Goal: Task Accomplishment & Management: Manage account settings

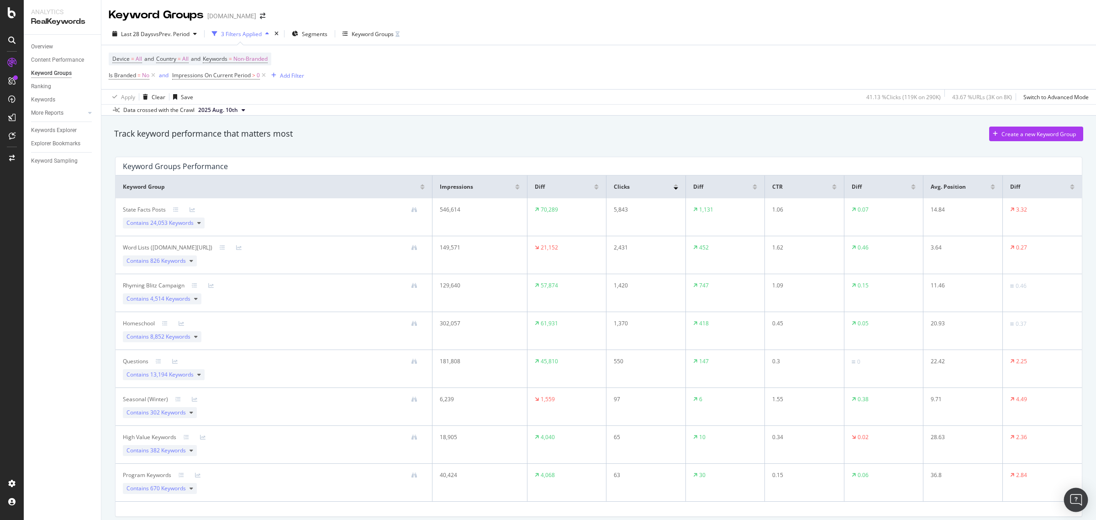
click at [1075, 498] on img "Open Intercom Messenger" at bounding box center [1076, 500] width 12 height 12
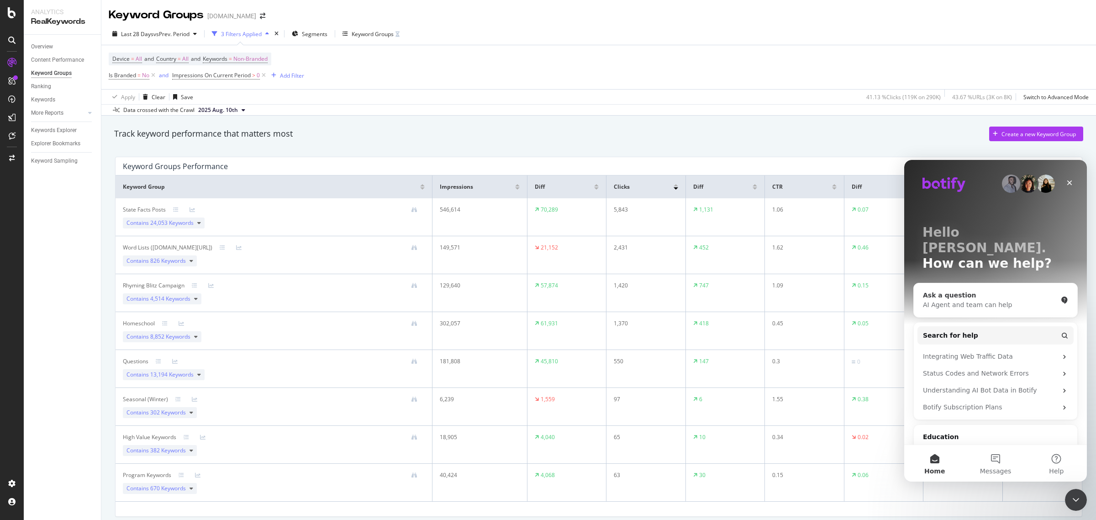
click at [967, 300] on div "AI Agent and team can help" at bounding box center [990, 305] width 134 height 10
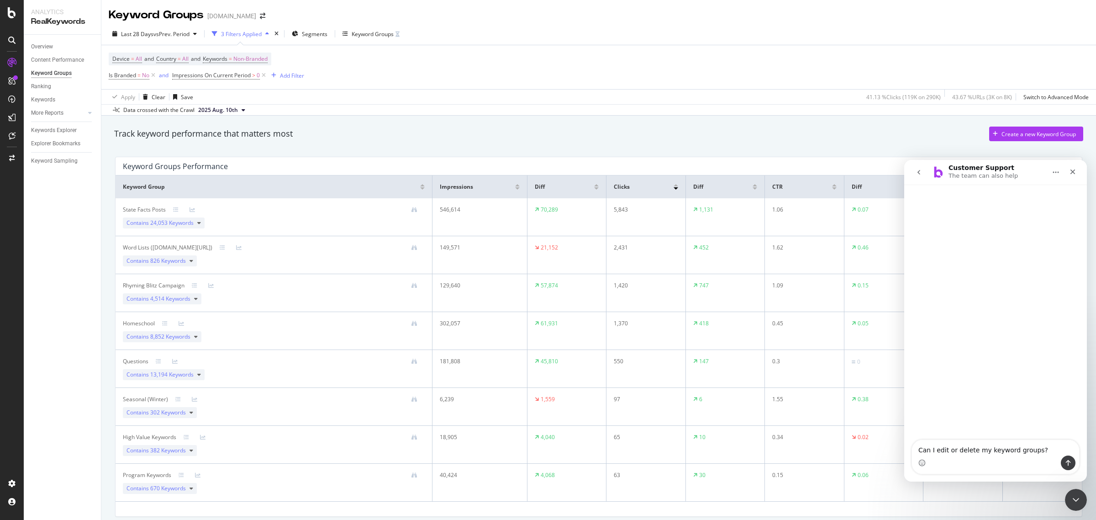
type textarea "Can I edit or delete my keyword groups?"
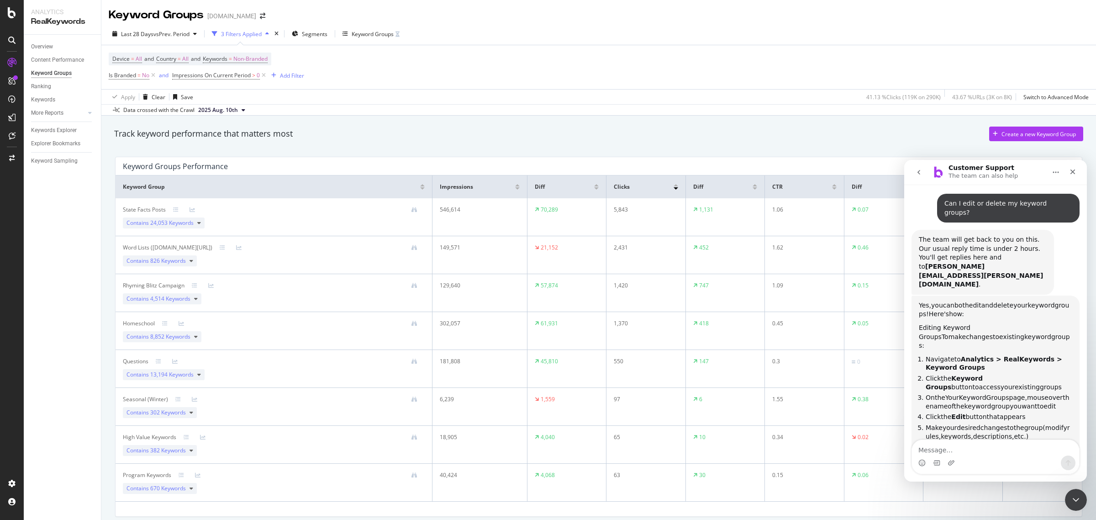
scroll to position [36, 0]
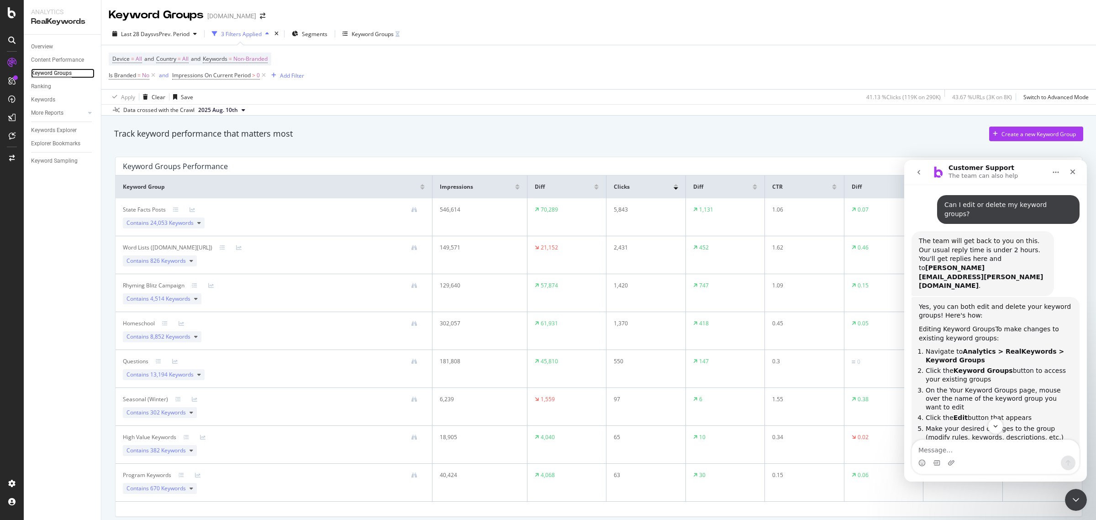
click at [64, 72] on div "Keyword Groups" at bounding box center [51, 73] width 41 height 10
click at [60, 75] on div "Keyword Groups" at bounding box center [51, 73] width 41 height 10
click at [151, 97] on div "button" at bounding box center [145, 96] width 12 height 5
click at [147, 220] on span "Contains 26,546 Keywords" at bounding box center [159, 221] width 67 height 8
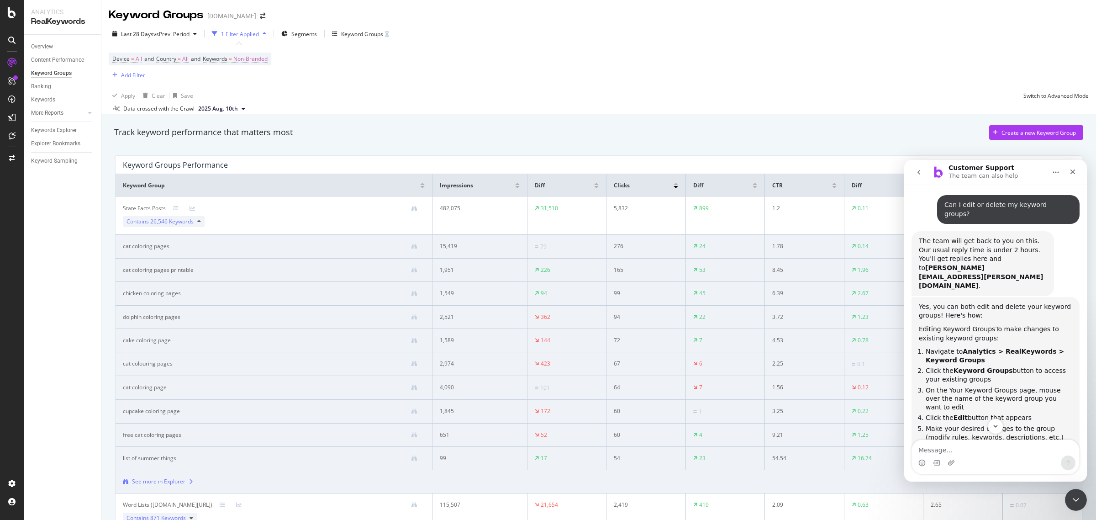
click at [147, 220] on span "Contains 26,546 Keywords" at bounding box center [159, 221] width 67 height 8
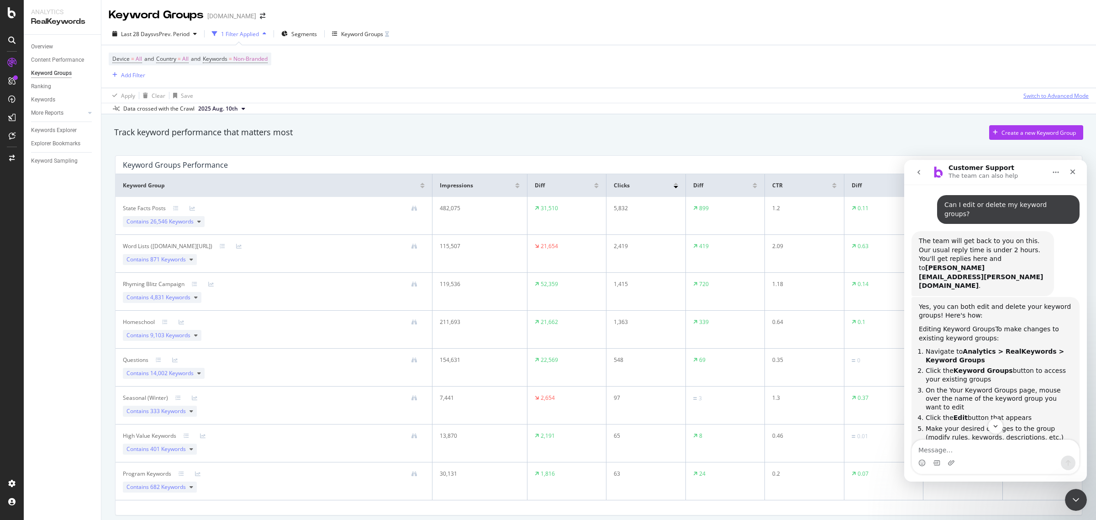
click at [1046, 92] on div "Switch to Advanced Mode" at bounding box center [1055, 96] width 65 height 8
click at [1028, 96] on div "Switch back to Simple mode" at bounding box center [1053, 96] width 71 height 8
drag, startPoint x: 1034, startPoint y: 169, endPoint x: 912, endPoint y: 186, distance: 123.5
click at [912, 186] on div "Customer Support The team can also help We're here to help. Ask us anything and…" at bounding box center [995, 320] width 183 height 321
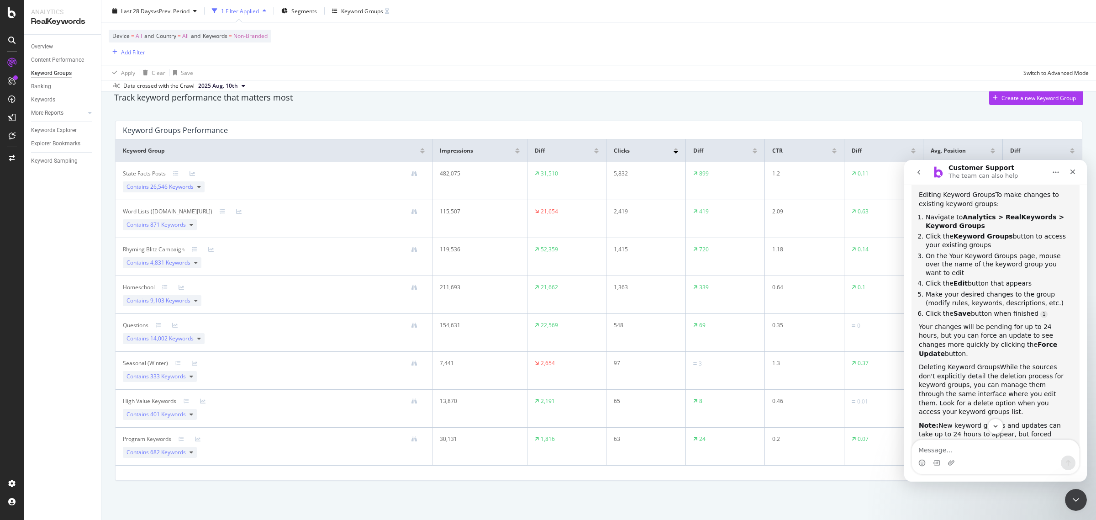
scroll to position [180, 0]
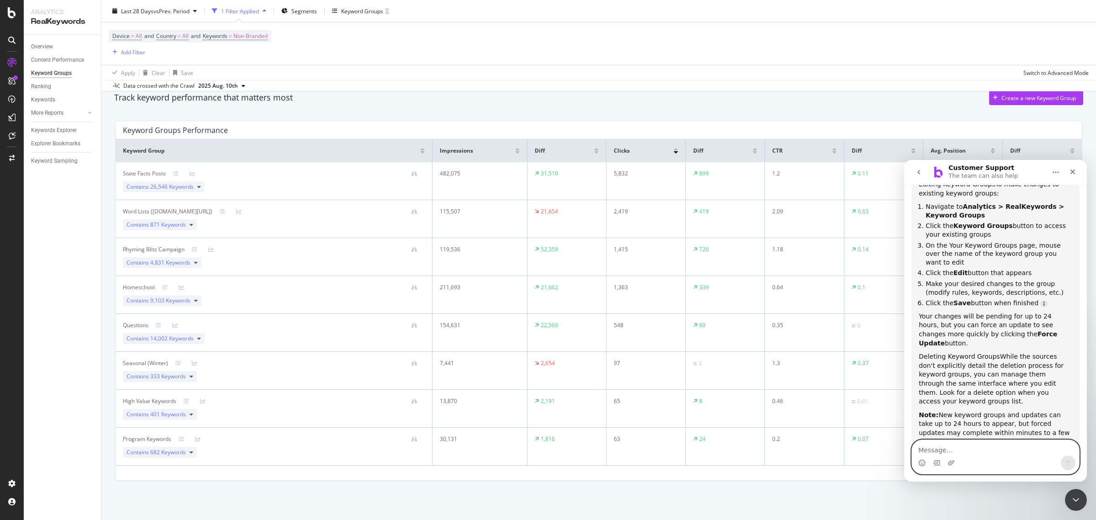
click at [946, 450] on textarea "Message…" at bounding box center [995, 448] width 167 height 16
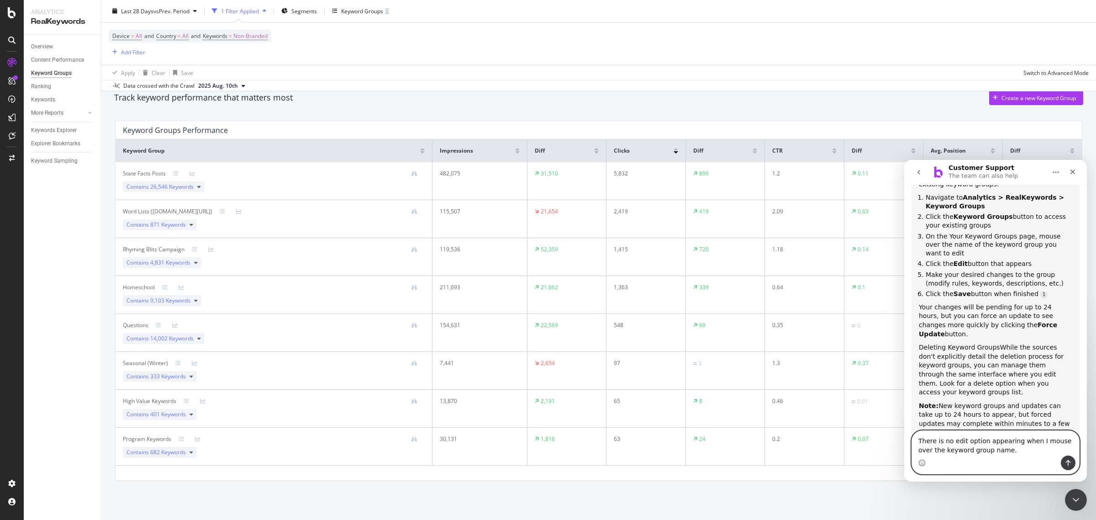
type textarea "There is no edit option appearing when I mouse over the keyword group name."
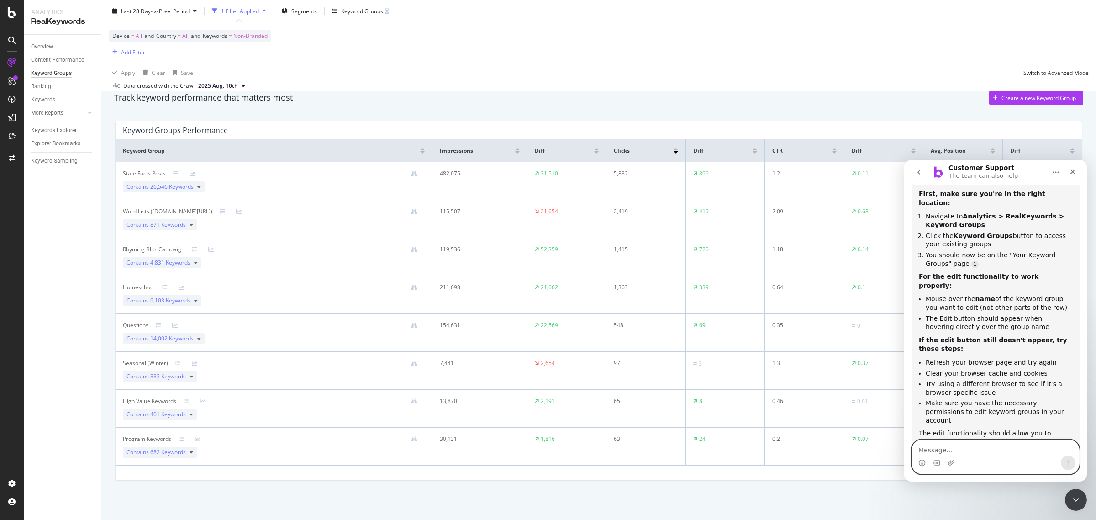
scroll to position [581, 0]
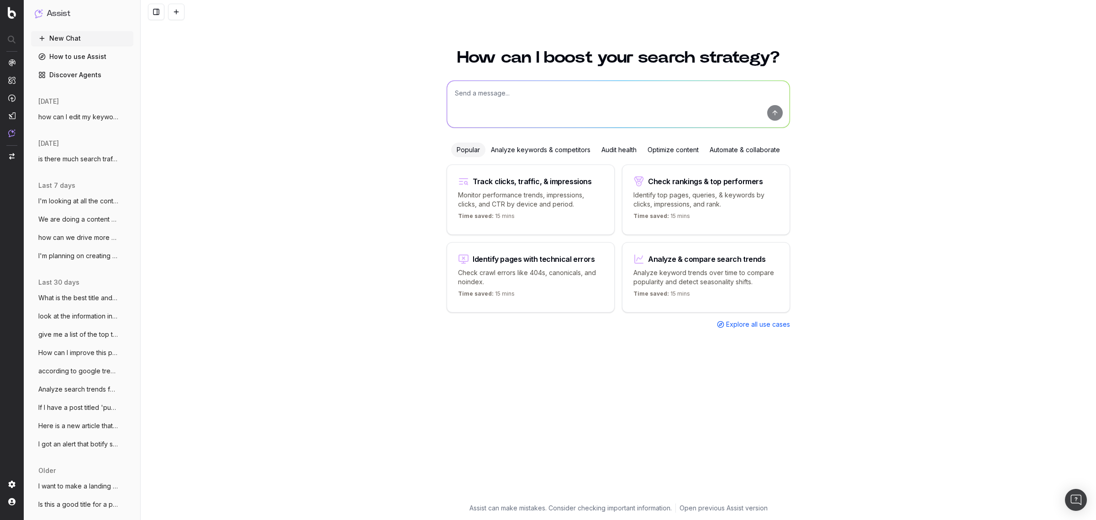
click at [546, 103] on textarea at bounding box center [618, 104] width 342 height 47
type textarea "I want to make a web page for this keyword 'app for 3 year old' give me an outl…"
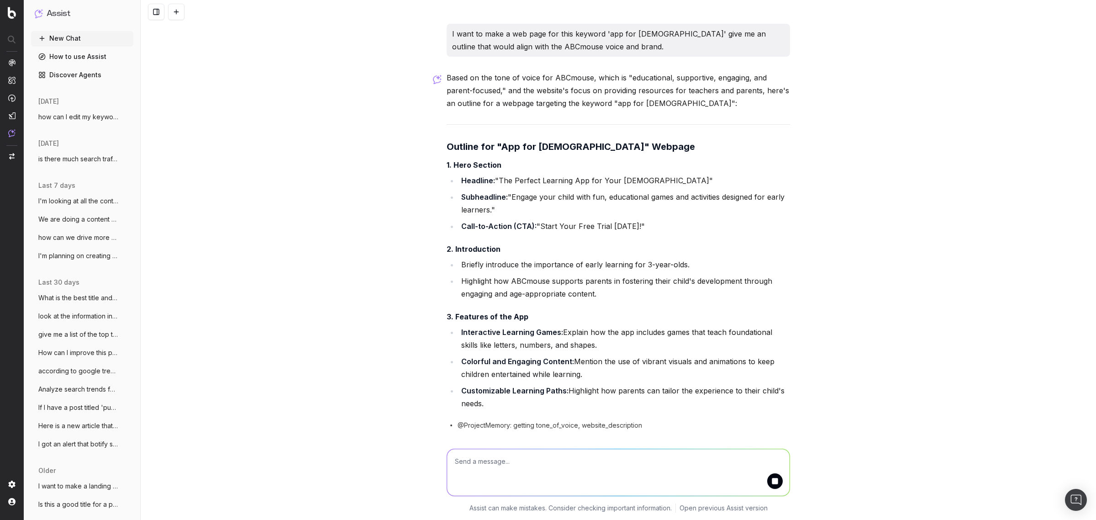
scroll to position [35, 0]
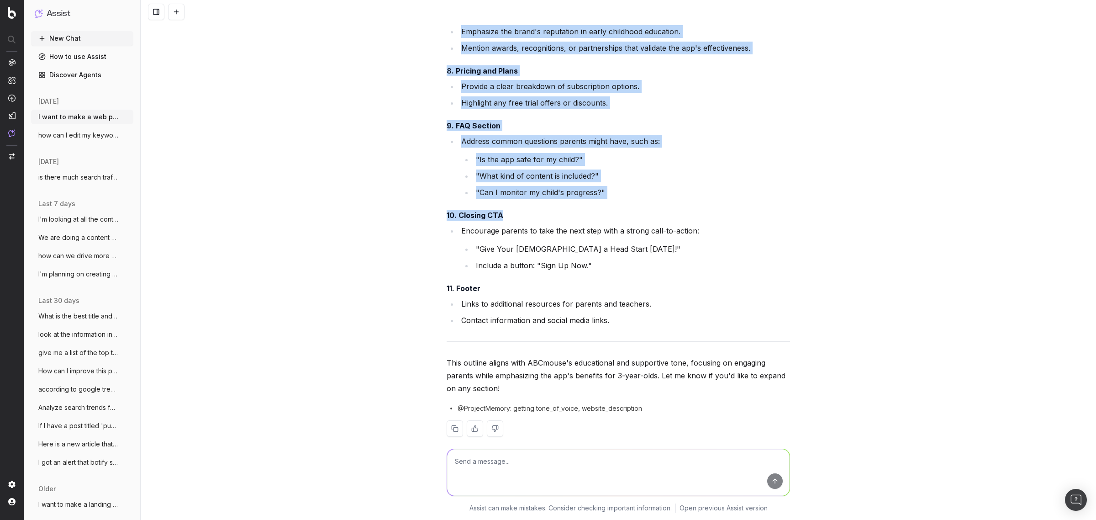
scroll to position [626, 0]
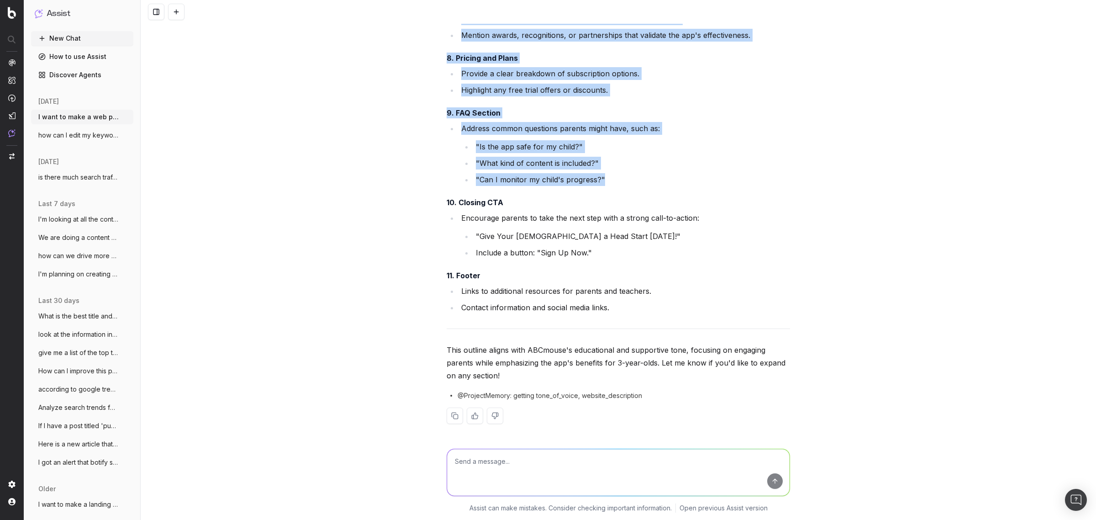
drag, startPoint x: 434, startPoint y: 147, endPoint x: 672, endPoint y: 176, distance: 239.6
click at [672, 176] on div "I want to make a web page for this keyword 'app for 3 year old' give me an outl…" at bounding box center [618, 260] width 955 height 520
copy div "Outline for "App for 3-Year-Old" Webpage 1. Hero Section Headline: "The Perfect…"
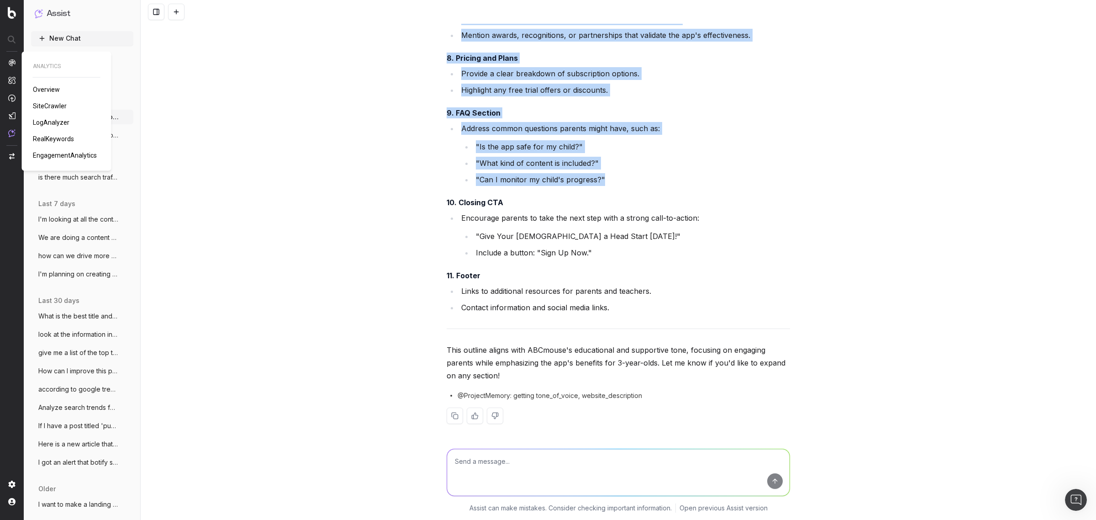
click at [61, 137] on span "RealKeywords" at bounding box center [53, 138] width 41 height 7
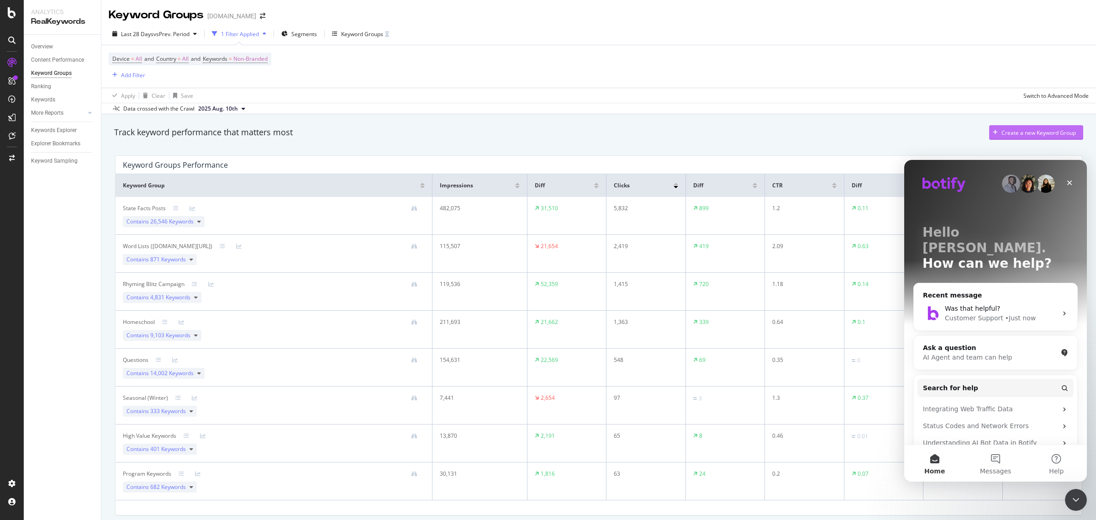
click at [1001, 132] on div "Create a new Keyword Group" at bounding box center [1038, 133] width 74 height 8
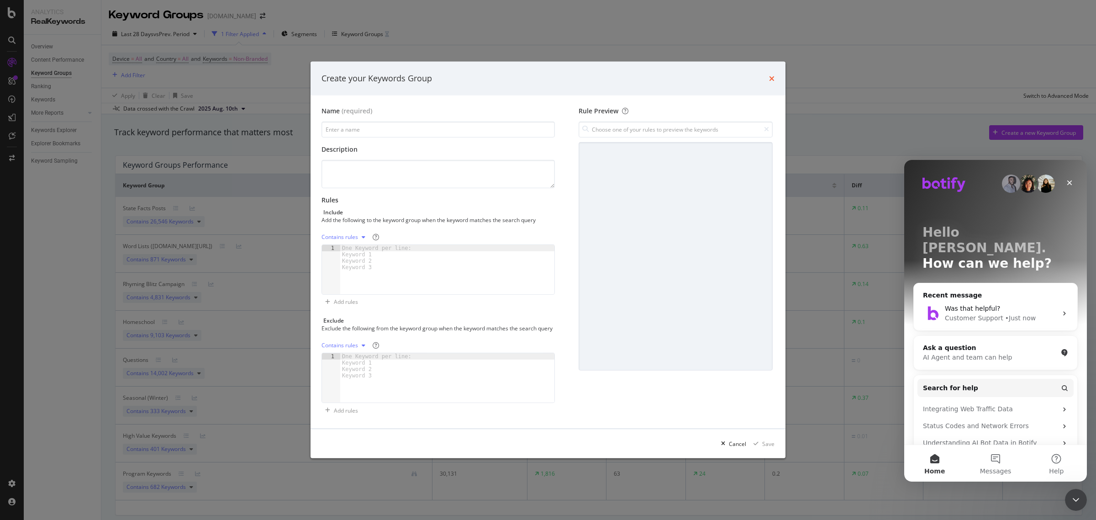
click at [772, 75] on icon "times" at bounding box center [771, 78] width 5 height 7
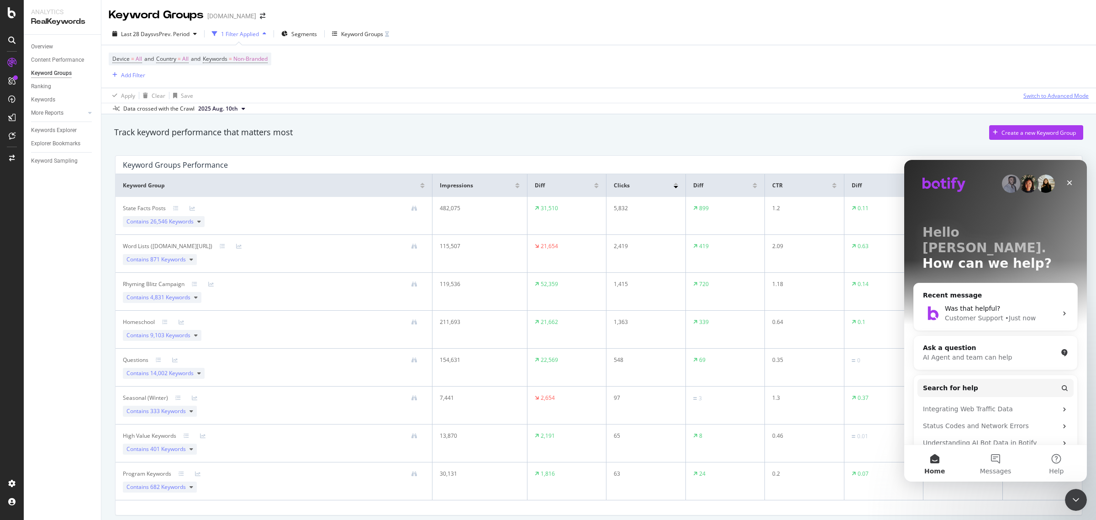
click at [1040, 90] on div "Switch to Advanced Mode" at bounding box center [1055, 96] width 65 height 14
click at [46, 99] on div "Keywords" at bounding box center [43, 100] width 24 height 10
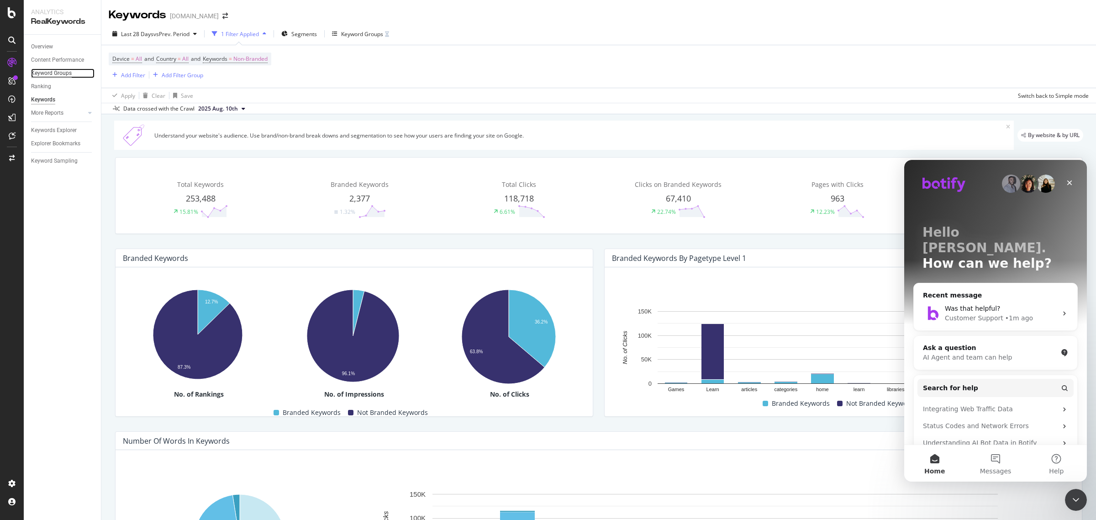
click at [48, 71] on div "Keyword Groups" at bounding box center [51, 73] width 41 height 10
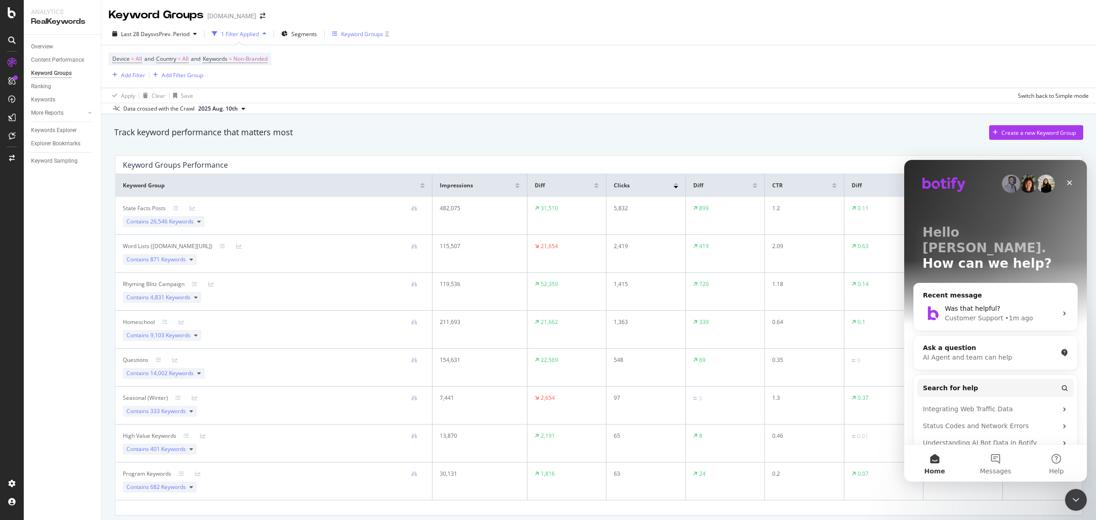
click at [378, 31] on div "Keyword Groups" at bounding box center [362, 34] width 42 height 8
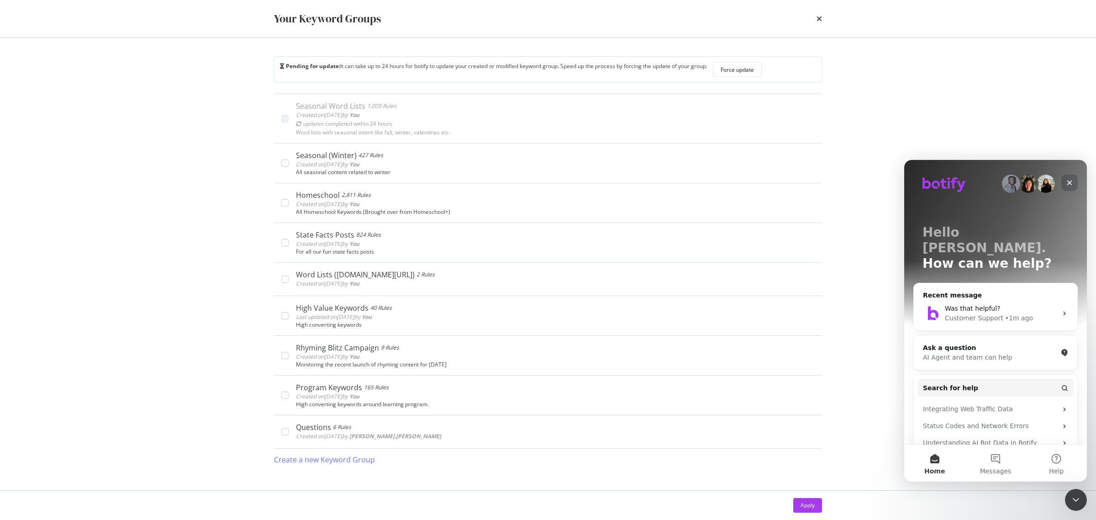
click at [1069, 183] on icon "Close" at bounding box center [1069, 182] width 5 height 5
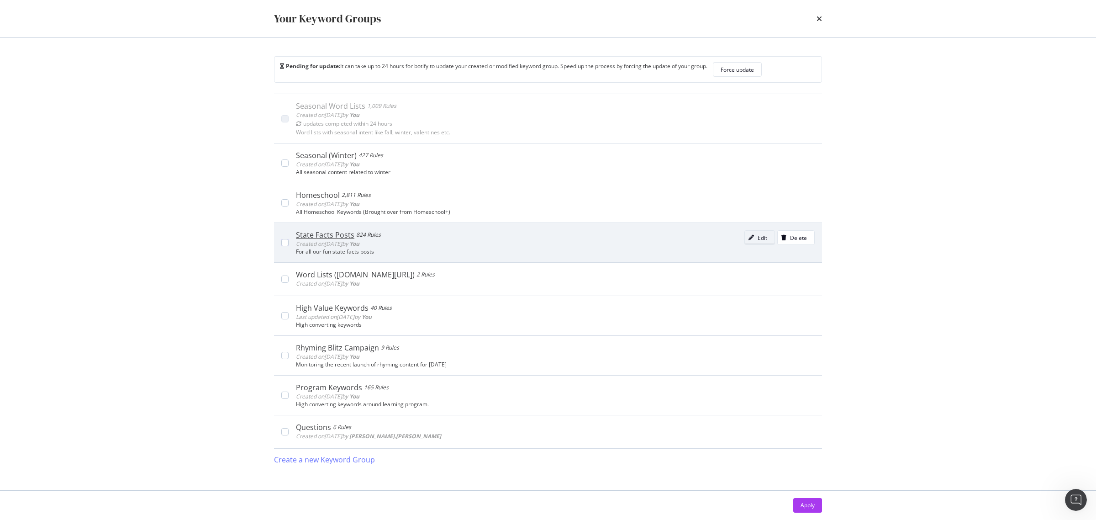
click at [758, 236] on div "Edit" at bounding box center [763, 238] width 10 height 8
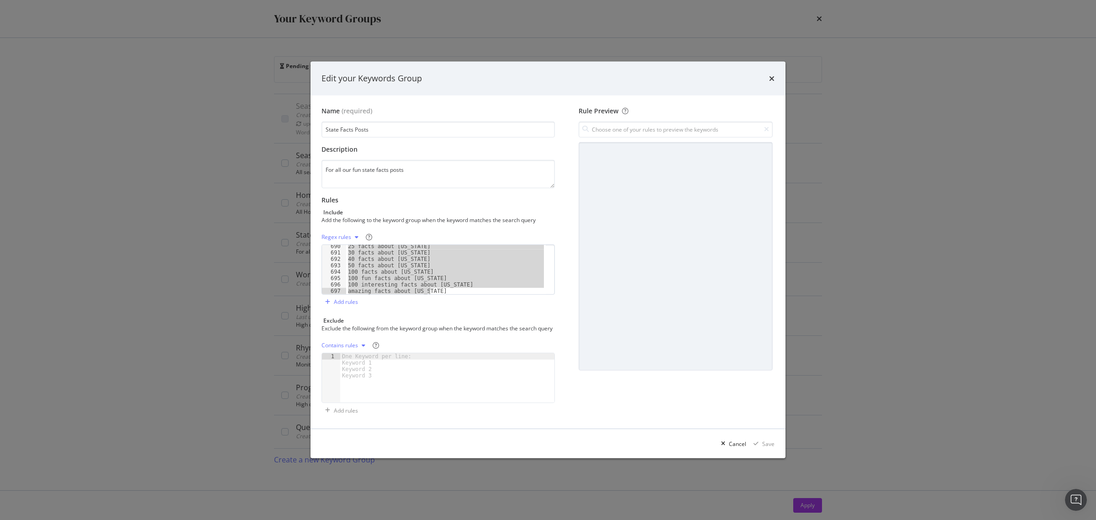
scroll to position [5218, 0]
drag, startPoint x: 347, startPoint y: 243, endPoint x: 453, endPoint y: 400, distance: 189.5
click at [453, 400] on div "Name (required) State Facts Posts Description For all our fun state facts posts…" at bounding box center [441, 261] width 241 height 311
type textarea "what's a fun fact about new york what’s special about new york"
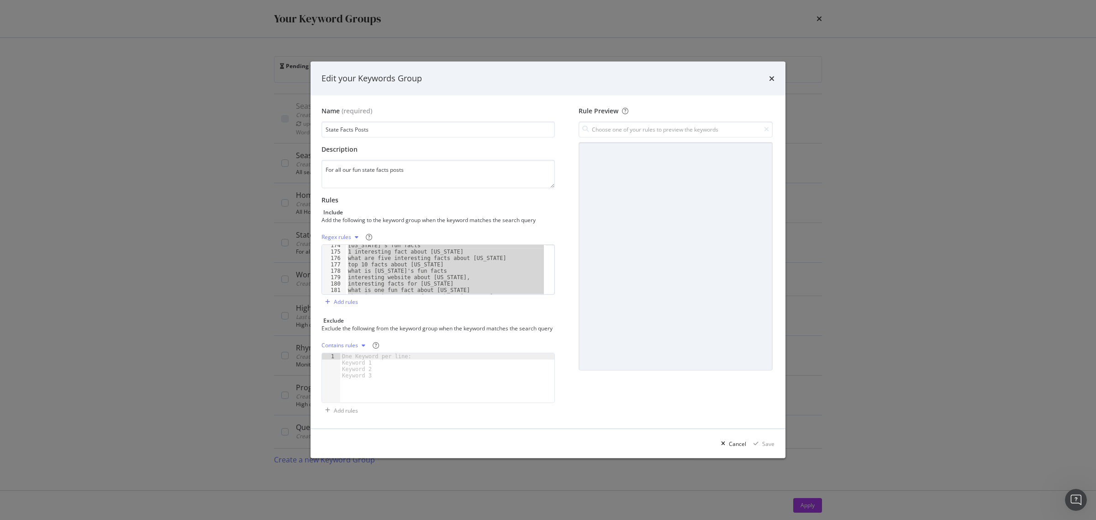
click at [355, 234] on icon "modal" at bounding box center [357, 236] width 4 height 5
click at [357, 260] on div "Exact rules" at bounding box center [347, 264] width 28 height 8
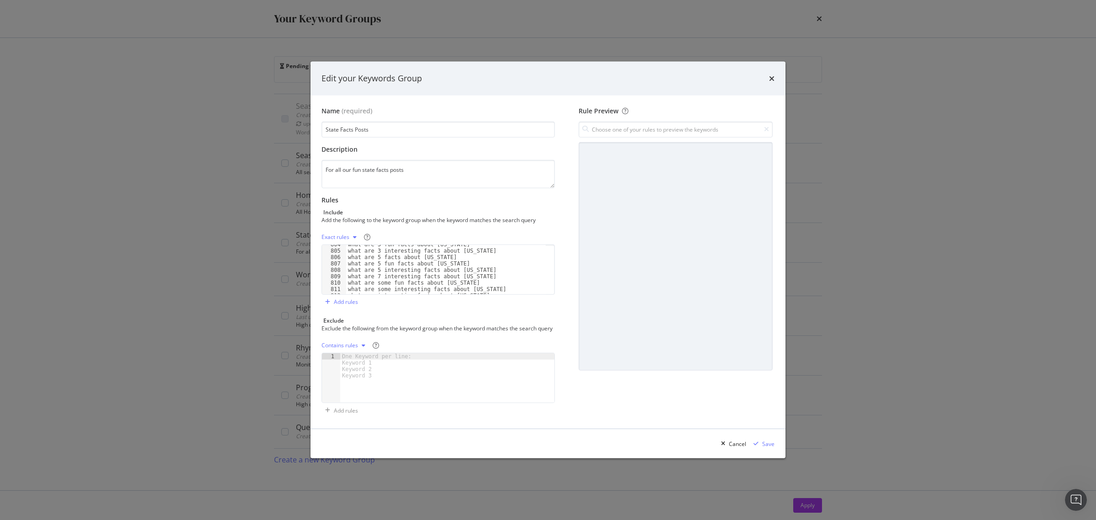
scroll to position [5218, 0]
click at [354, 379] on div "One Keyword per line: Keyword 1 Keyword 2 Keyword 3" at bounding box center [378, 366] width 76 height 26
click at [347, 305] on div "(?i)^(?=.*\bcalif(?:ornia)?\b|\bCA\b)(?=.*\b(facts?|trivia|info (?:rmation)?|hi…" at bounding box center [446, 274] width 200 height 62
click at [363, 305] on div "(?i)^(?=.*\bcalif(?:ornia)?\b|\bCA\b)(?=.*\b(facts?|trivia|info (?:rmation)?|hi…" at bounding box center [446, 274] width 200 height 62
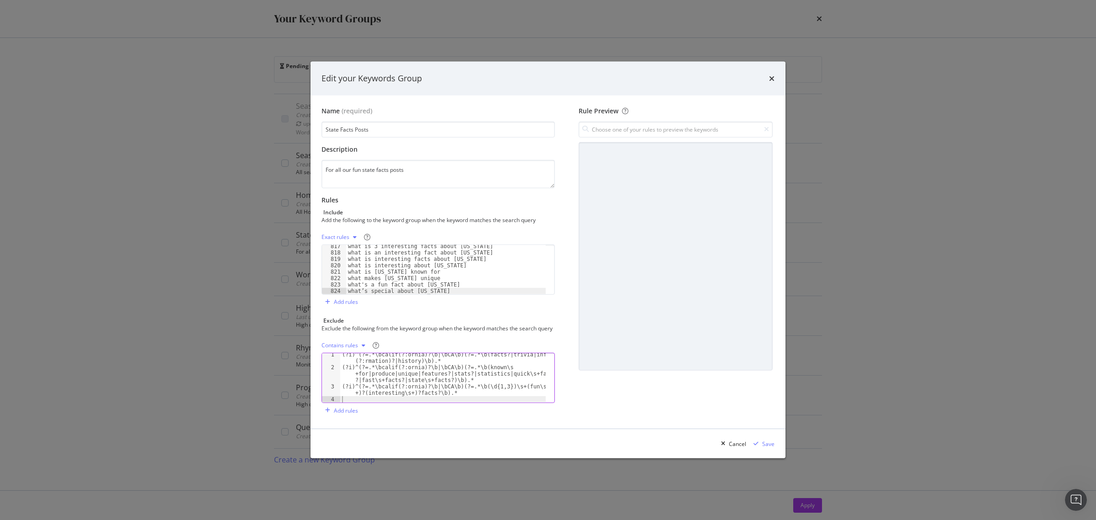
scroll to position [1, 0]
click at [380, 405] on div "(?i)^(?=.*\bcalif(?:ornia)?\b|\bCA\b)(?=.*\b(facts?|trivia|info (?:rmation)?|hi…" at bounding box center [442, 385] width 205 height 68
click at [371, 305] on div "(?i)^(?=.*\bcalif(?:ornia)?\b|\bCA\b)(?=.*\b(known\s +for|produce|unique|featur…" at bounding box center [446, 274] width 200 height 62
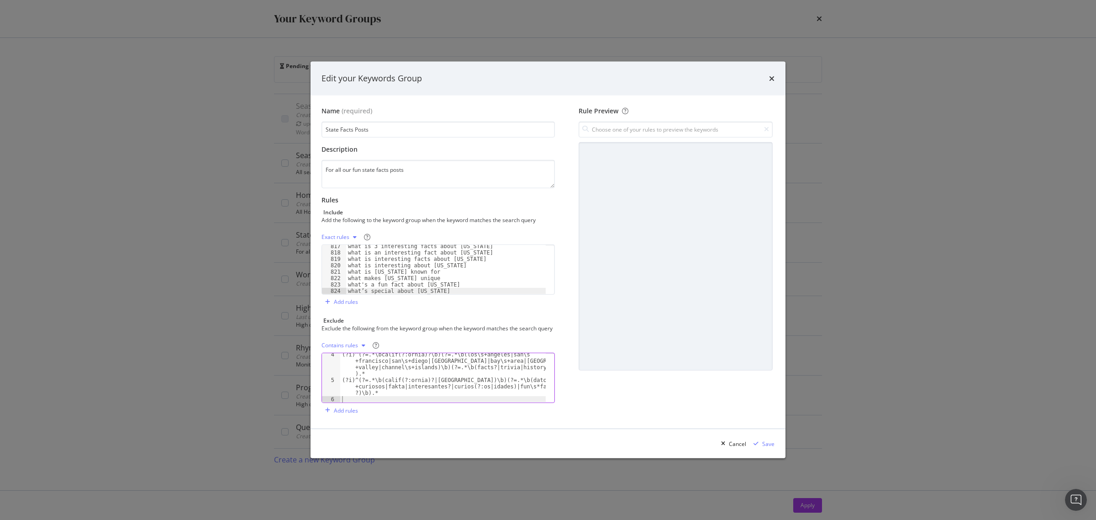
click at [362, 348] on icon "modal" at bounding box center [364, 344] width 4 height 5
click at [358, 396] on div "Regex rules" at bounding box center [348, 395] width 30 height 8
click at [348, 299] on div "Add rules" at bounding box center [346, 302] width 24 height 8
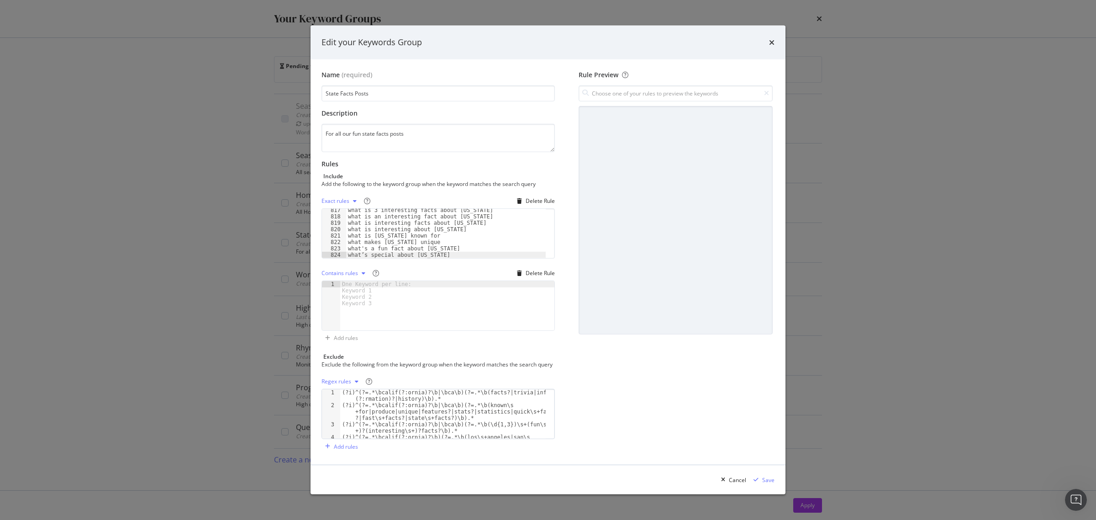
click at [341, 270] on div "Contains rules" at bounding box center [339, 272] width 37 height 5
click at [353, 315] on div "Regex rules" at bounding box center [348, 315] width 30 height 8
click at [339, 395] on div "1" at bounding box center [331, 395] width 18 height 13
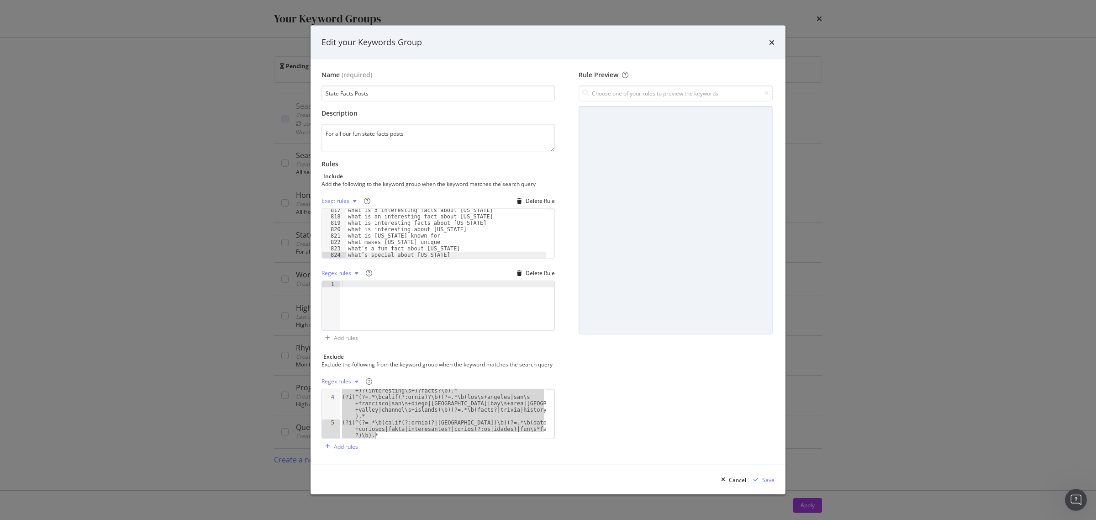
scroll to position [40, 0]
drag, startPoint x: 341, startPoint y: 396, endPoint x: 493, endPoint y: 458, distance: 164.1
click at [493, 458] on div "Name (required) State Facts Posts Description For all our fun state facts posts…" at bounding box center [548, 262] width 475 height 406
type textarea "(?i)^(?=.*\bcalif(?:ornia)?\b)(?=.*\b(los\s+angeles|san\s+francisco|san\s+diego…"
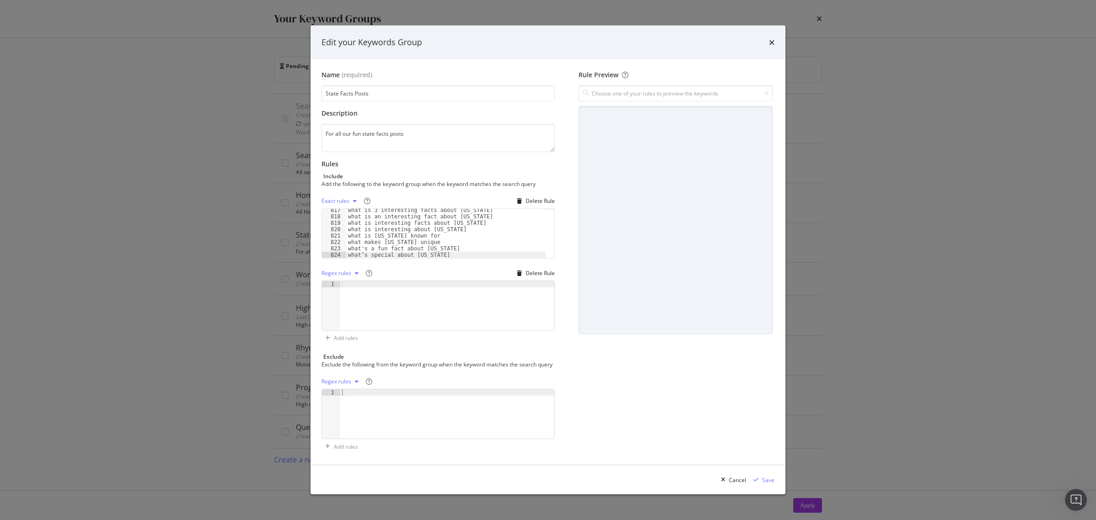
click at [348, 293] on div "modal" at bounding box center [447, 312] width 214 height 62
paste textarea "(?i)^(?=.*\b(calif(?:ornia)?|kalifornien)\b)(?=.*\b(datos\s+curiosos|fakta|inte…"
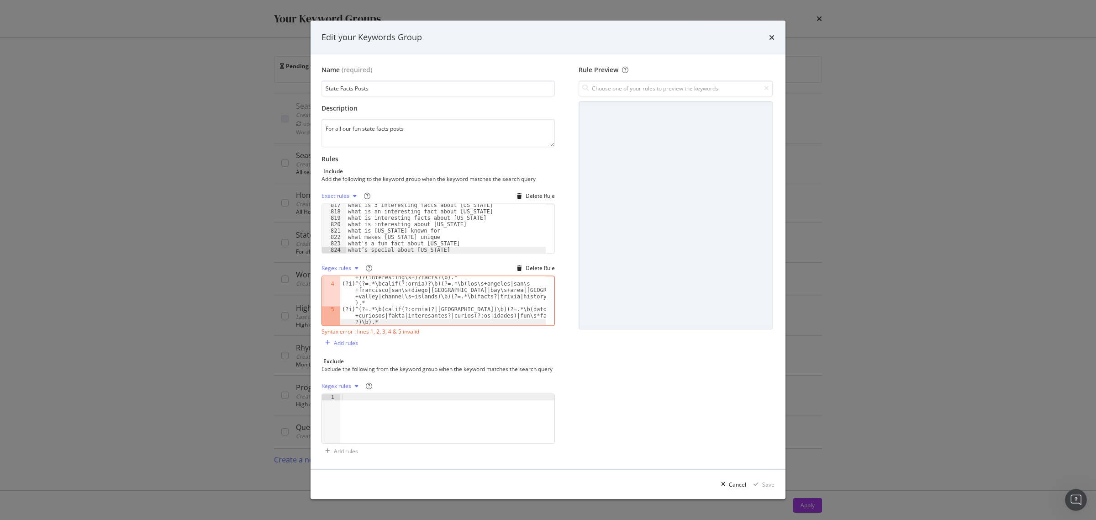
click at [393, 322] on div "(?i)^(?=.*\b(calif(?:ornia)?|kalifornien)\b)(?=.*\b(datos\s+curiosos|fakta|inte…" at bounding box center [437, 305] width 233 height 60
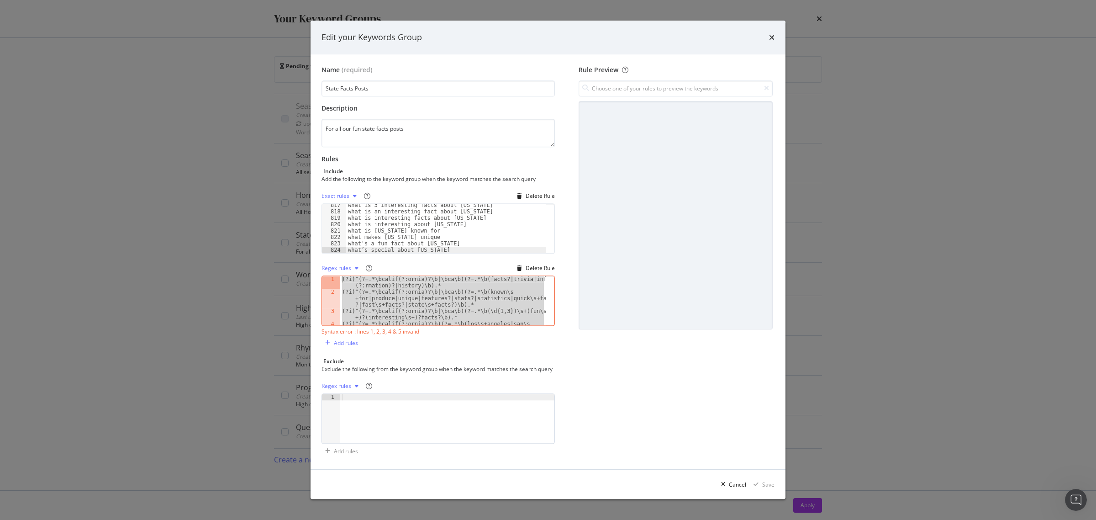
scroll to position [0, 0]
drag, startPoint x: 383, startPoint y: 318, endPoint x: 315, endPoint y: 229, distance: 111.8
click at [315, 229] on div "Name (required) State Facts Posts Description For all our fun state facts posts…" at bounding box center [548, 261] width 475 height 415
type textarea "(?i)^(?=.*\bcalif(?:ornia)?\b|\bca\b)(?=.*\b(facts?|trivia|info(?:rmation)?|his…"
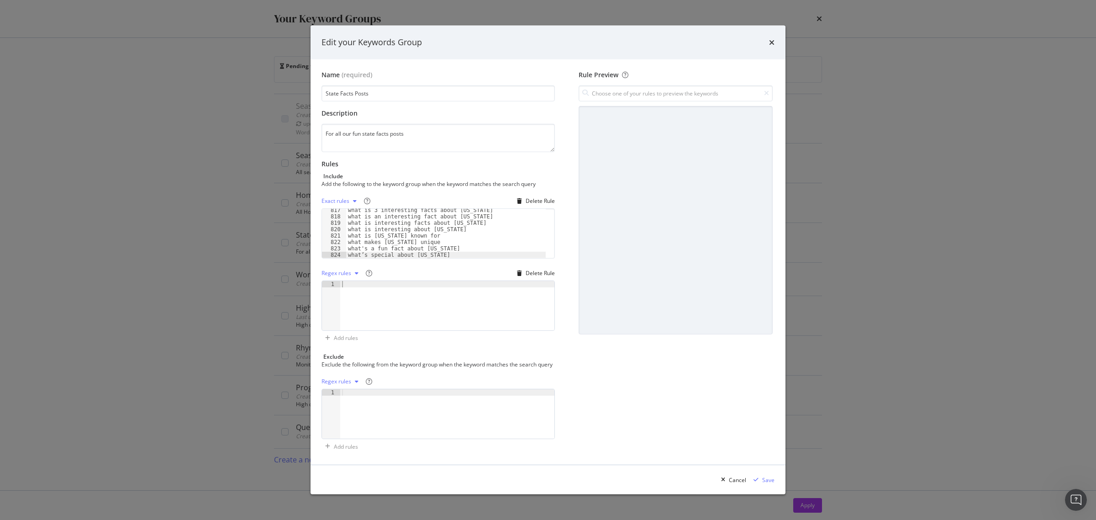
click at [366, 290] on div "modal" at bounding box center [447, 312] width 214 height 62
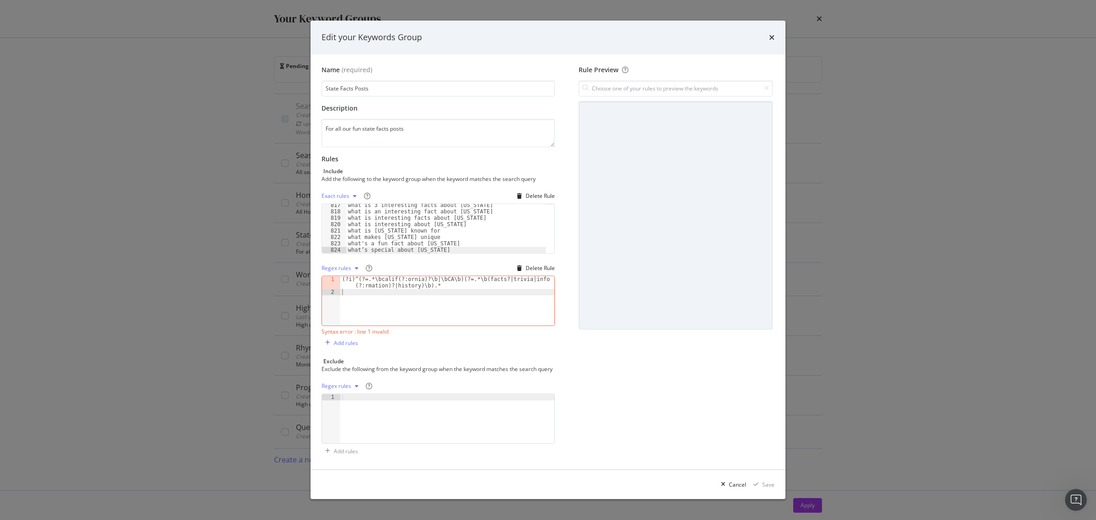
drag, startPoint x: 360, startPoint y: 265, endPoint x: 352, endPoint y: 262, distance: 8.8
click at [356, 265] on div "modal" at bounding box center [356, 267] width 11 height 5
click at [355, 274] on div "Contains rules" at bounding box center [351, 279] width 51 height 11
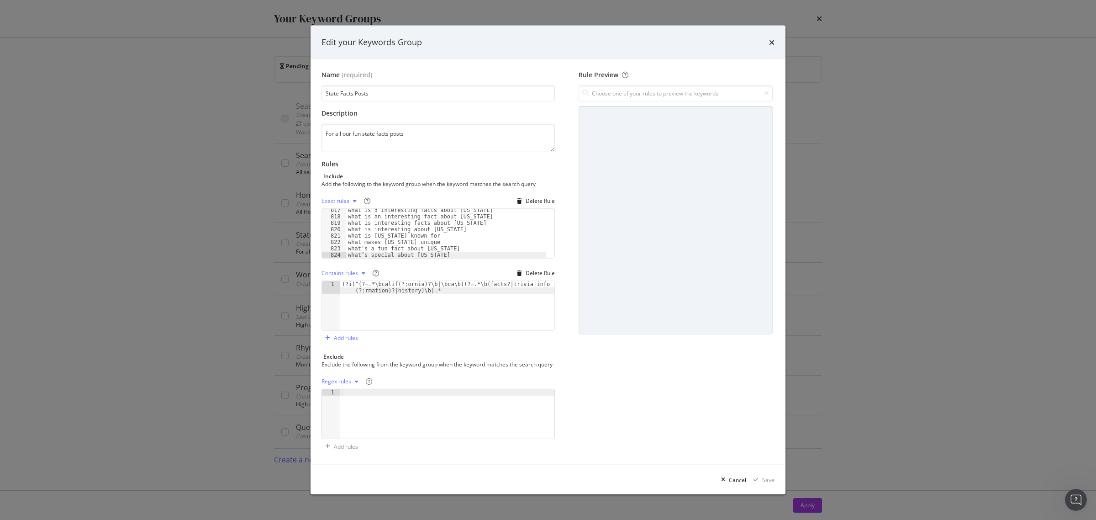
click at [357, 270] on div "Contains rules" at bounding box center [339, 272] width 37 height 5
click at [353, 312] on div "Regex rules" at bounding box center [348, 315] width 30 height 8
type textarea "(?i)^(?=.*\bcalif(?:ornia)?\b|\bca\b)(?=.*\b(facts?|trivia|info(?:rmation)?|his…"
click at [349, 295] on div "(?i)^(?=.*\bcalif(?:ornia)?\b|\bca\b)(?=.*\b(facts?|trivia|info (?:rmation)?|hi…" at bounding box center [447, 318] width 214 height 75
click at [366, 296] on div "(?i)^(?=.*\bcalif(?:ornia)?\b|\bca\b)(?=.*\b(facts?|trivia|info (?:rmation)?|hi…" at bounding box center [447, 318] width 214 height 75
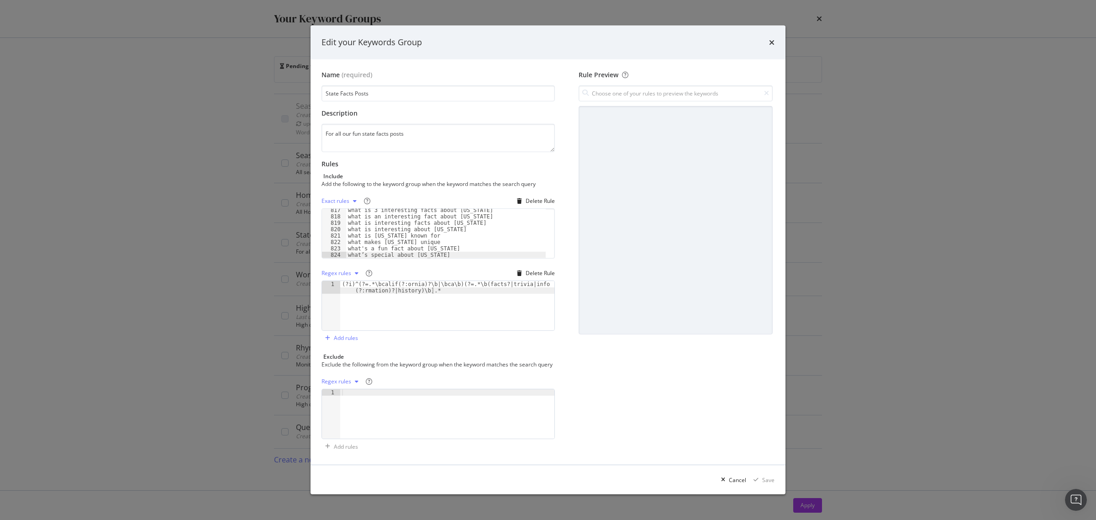
click at [448, 290] on div "(?i)^(?=.*\bcalif(?:ornia)?\b|\bca\b)(?=.*\b(facts?|trivia|info (?:rmation)?|hi…" at bounding box center [447, 318] width 214 height 75
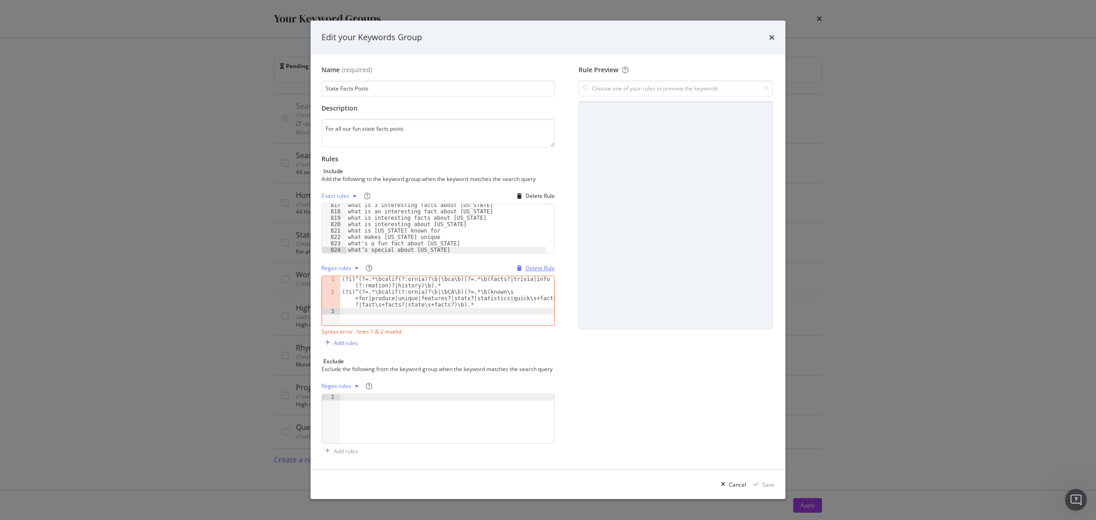
click at [537, 265] on div "Delete Rule" at bounding box center [540, 268] width 29 height 8
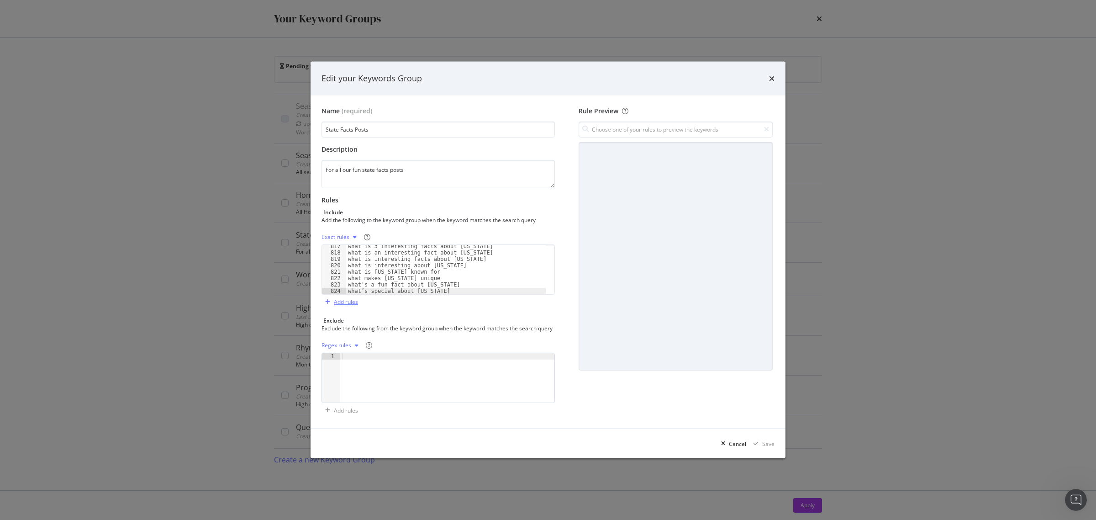
click at [339, 299] on div "Add rules" at bounding box center [346, 302] width 24 height 8
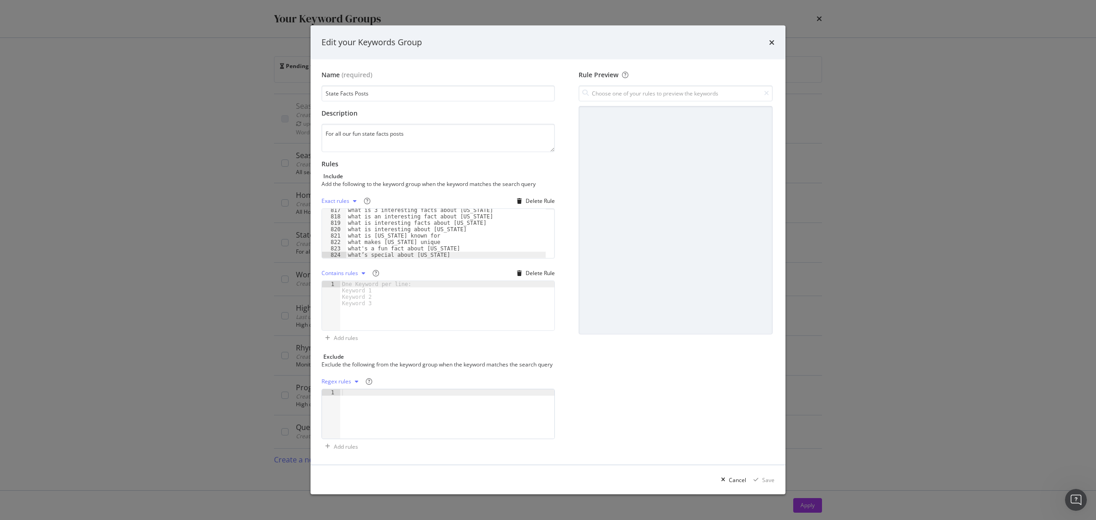
click at [358, 266] on div "Contains rules" at bounding box center [344, 273] width 47 height 14
click at [353, 316] on div "Regex rules" at bounding box center [348, 315] width 30 height 8
click at [377, 286] on div "modal" at bounding box center [447, 312] width 214 height 62
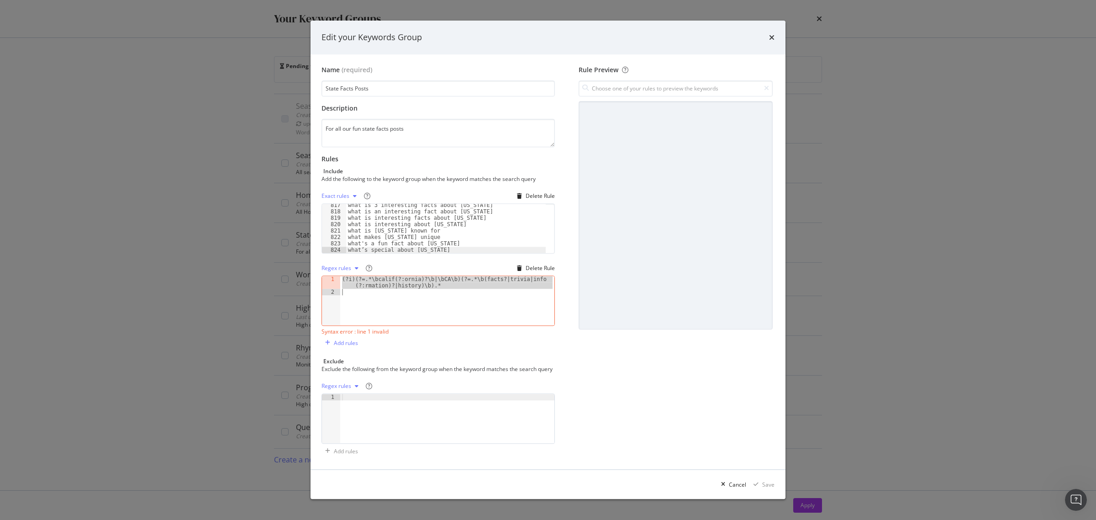
drag, startPoint x: 340, startPoint y: 279, endPoint x: 498, endPoint y: 294, distance: 158.3
click at [498, 294] on div "(?i)(?=.*\bcalif(?:ornia)?\b|\bCA\b)(?=.*\b(facts?|trivia|info (?:rmation)?|his…" at bounding box center [447, 310] width 214 height 68
type textarea "(?i)(?=.*\bcalif(?:ornia)?\b|\bCA\b)(?=.*\b(facts?|trivia|info(?:rmation)?|hist…"
paste textarea "Cursor at row 2"
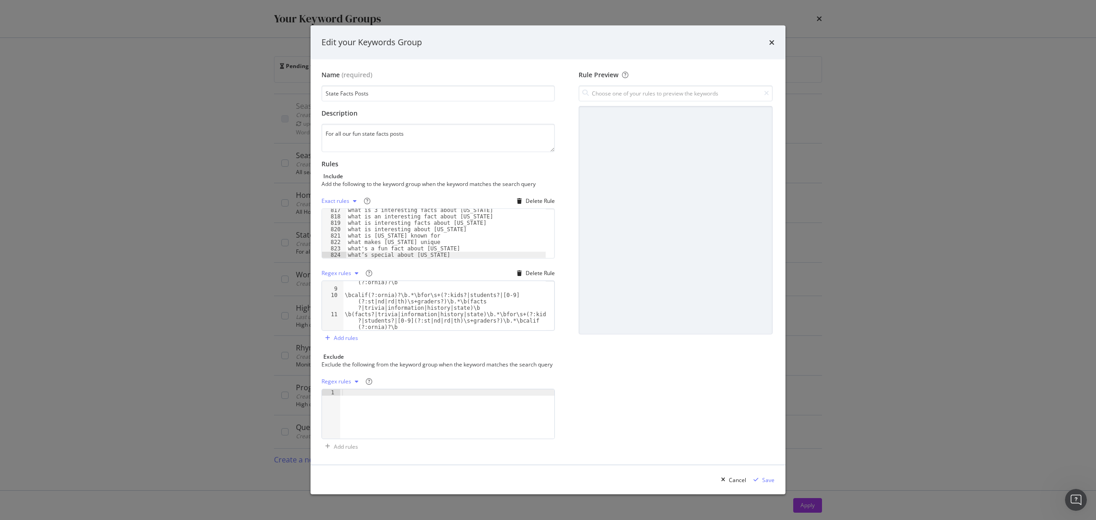
scroll to position [65, 0]
click at [377, 341] on div "modal" at bounding box center [444, 310] width 202 height 62
paste textarea "\b(texas|florida|new\s+york|ny|tx|fl)\b"
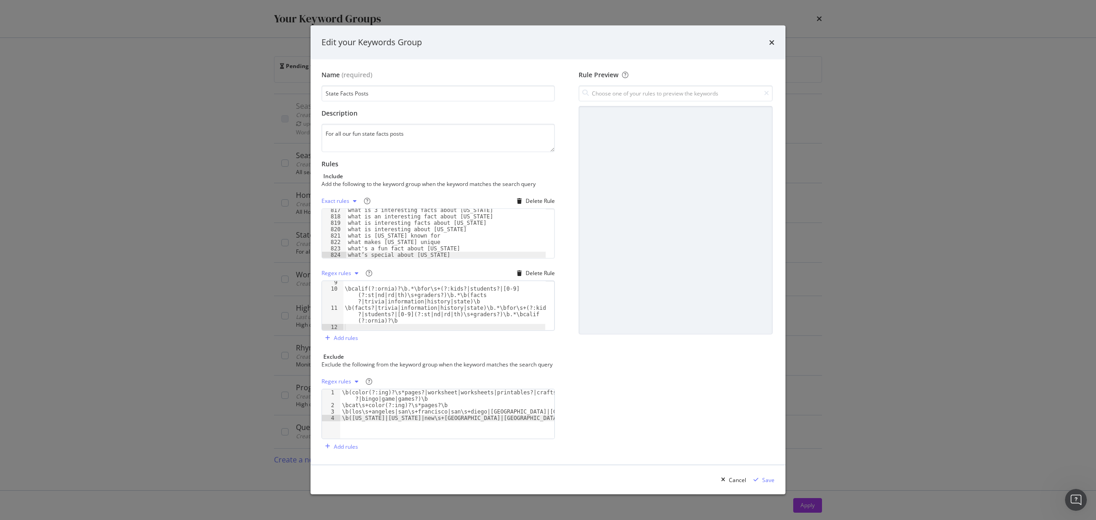
click at [472, 341] on div "\b(color(?:ing)?\s*pages?|worksheet|worksheets|printables?|crafts ?|bingo|game|…" at bounding box center [444, 310] width 202 height 62
drag, startPoint x: 472, startPoint y: 420, endPoint x: 333, endPoint y: 417, distance: 138.4
click at [333, 417] on div "\b(texas|florida|new\s+york|ny|tx|fl)\b 1 2 3 4 \b(color(?:ing)?\s*pages?|works…" at bounding box center [437, 414] width 233 height 50
type textarea "\b(los\s+angeles|san\s+francisco|san\s+diego|sacramento|ucla)\b \b(texas|florid…"
click at [412, 323] on div "\bcalif(?:ornia)?\b.*\bfor\s+(?:kids?|students?|[0-9] (?:st|nd|rd|th)\s+graders…" at bounding box center [444, 310] width 202 height 62
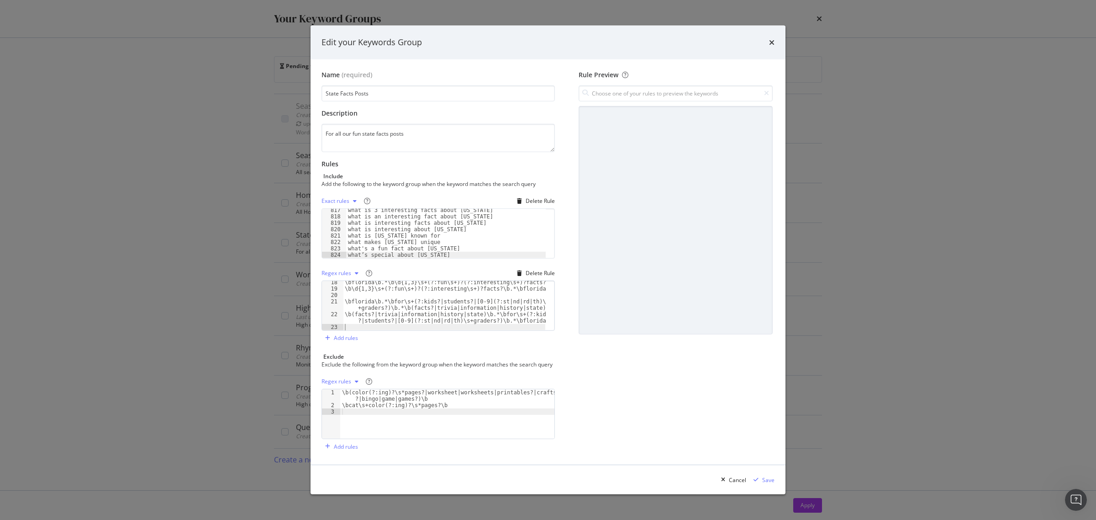
scroll to position [149, 0]
click at [364, 324] on div "\bflorida\b.*\b\d{1,3}\s+(?:fun\s+)?(?:interesting\s+)?facts?\b \b\d{1,3}\s+(?:…" at bounding box center [444, 310] width 202 height 62
click at [361, 325] on div "\btexas\b.*\b\d{1,3}\s+(?:fun\s+)?(?:interesting\s+)?facts?\b \b\d{1,3}\s+(?:fu…" at bounding box center [444, 310] width 202 height 62
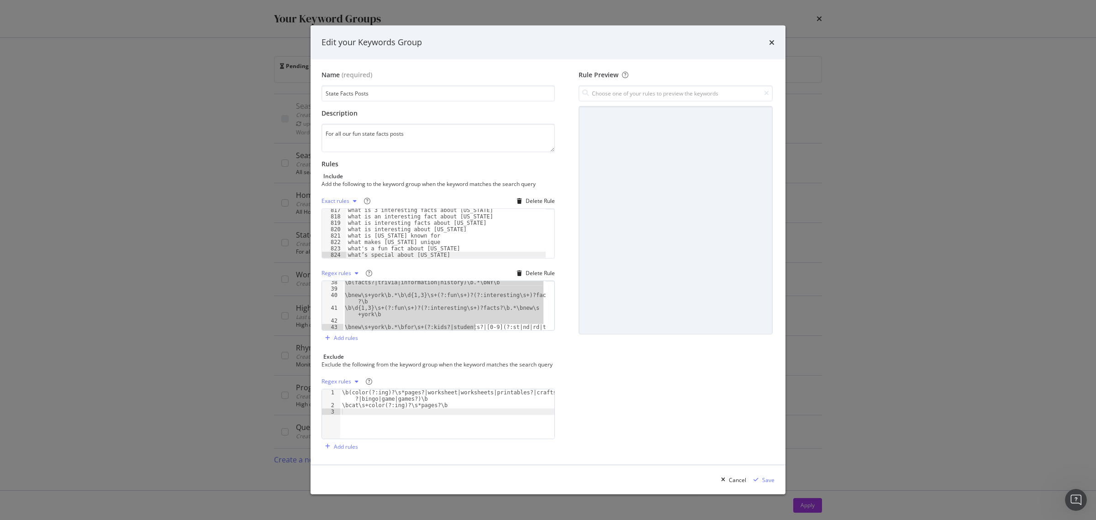
scroll to position [334, 0]
drag, startPoint x: 343, startPoint y: 283, endPoint x: 485, endPoint y: 351, distance: 156.9
click at [485, 351] on div "Name (required) State Facts Posts Description For all our fun state facts posts…" at bounding box center [441, 262] width 241 height 384
type textarea "\b(facts?|trivia|information|history|state)\b.*\bfor\s+(?:kids?|students?|[0-9]…"
click at [737, 88] on input "modal" at bounding box center [676, 93] width 194 height 16
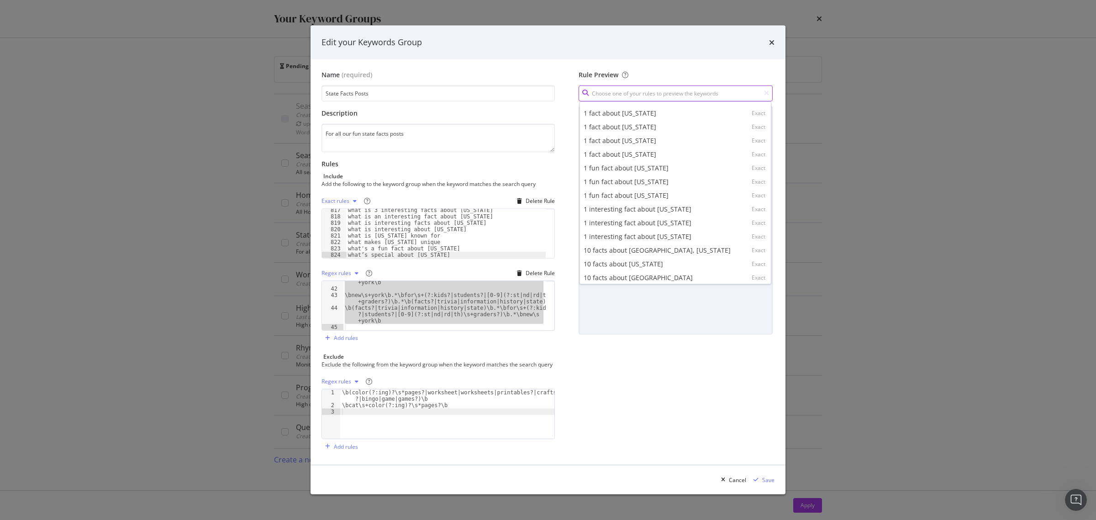
click at [711, 91] on input "modal" at bounding box center [676, 93] width 194 height 16
click at [373, 323] on div "\b\d{1,3}\s+(?:fun\s+)?(?:interesting\s+)?facts?\b.*\bnew\s +york\b \bnew\s+yor…" at bounding box center [444, 305] width 202 height 49
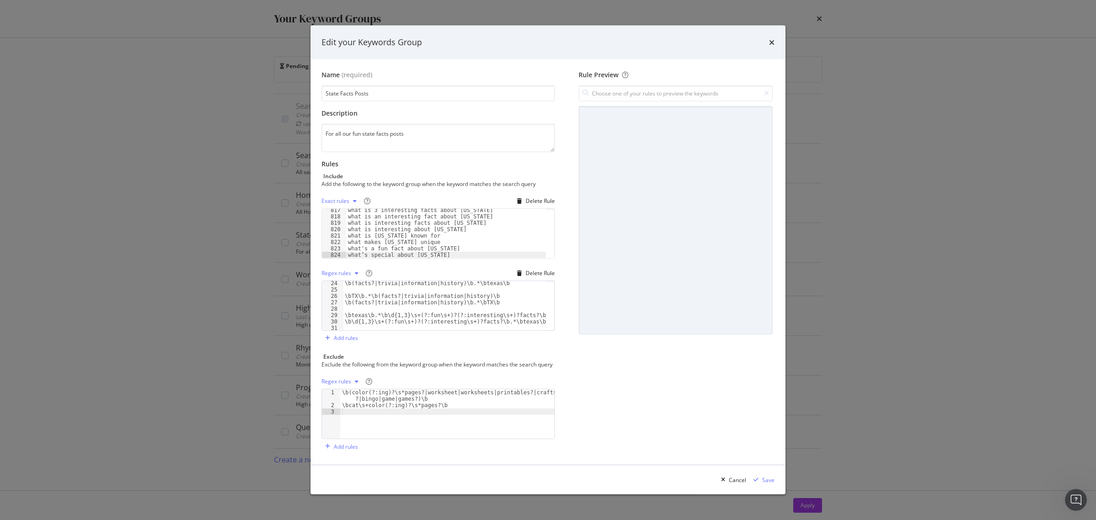
scroll to position [0, 0]
click at [644, 93] on input "modal" at bounding box center [676, 93] width 194 height 16
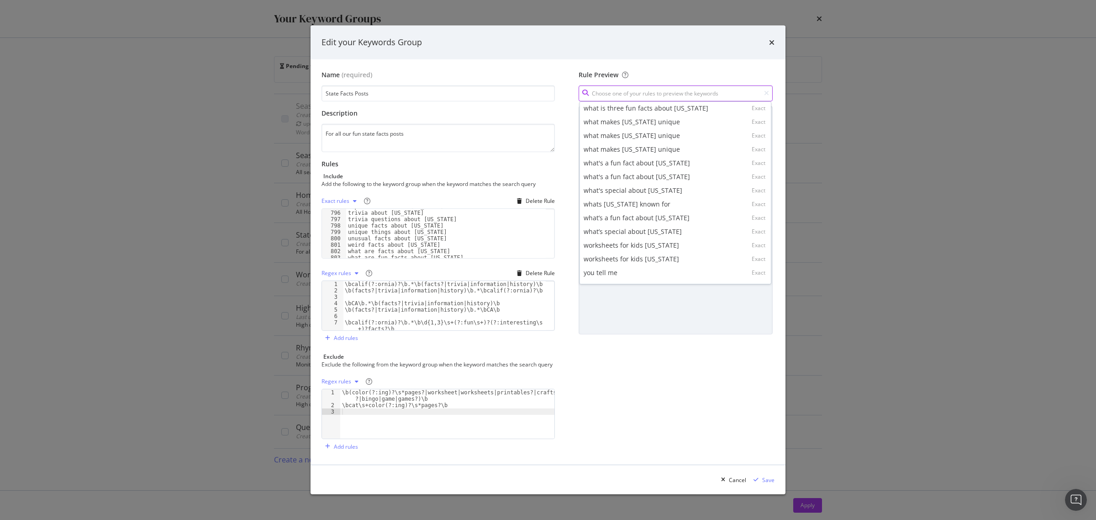
scroll to position [5218, 0]
click at [653, 254] on div "worksheets for kids texas" at bounding box center [631, 258] width 95 height 9
type input "worksheets for kids texas"
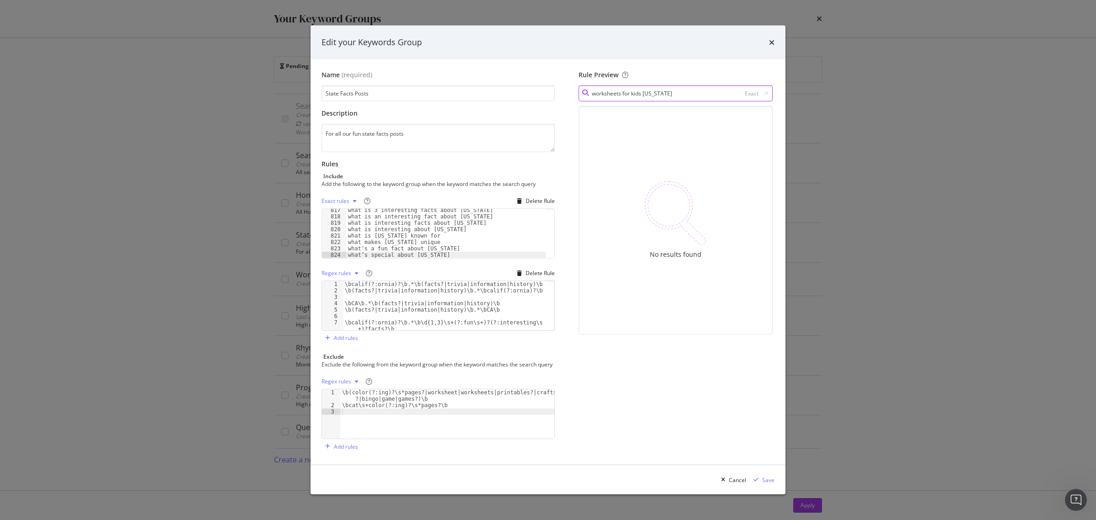
click at [627, 87] on input "worksheets for kids texas" at bounding box center [676, 93] width 194 height 16
type textarea "what's a fun fact about new york"
click at [388, 247] on div "what is 3 interesting facts about new york what is an interesting fact about ne…" at bounding box center [446, 238] width 200 height 62
type input "worksh"
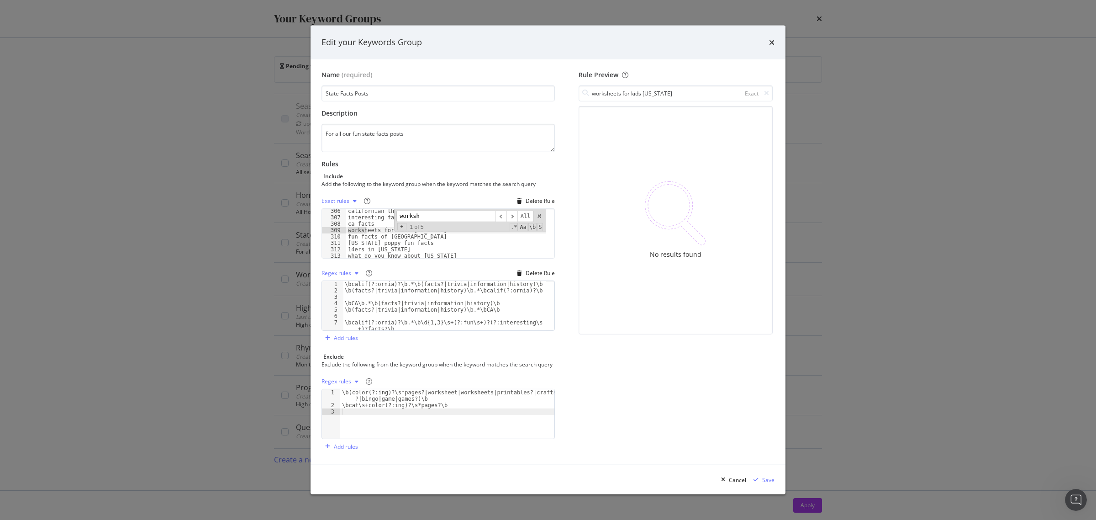
click at [371, 222] on div "californian things interesting fact of california ca facts worksheets for kids …" at bounding box center [446, 239] width 200 height 62
click at [374, 227] on div "californian things interesting fact of california ca facts worksheets for kids …" at bounding box center [446, 239] width 200 height 62
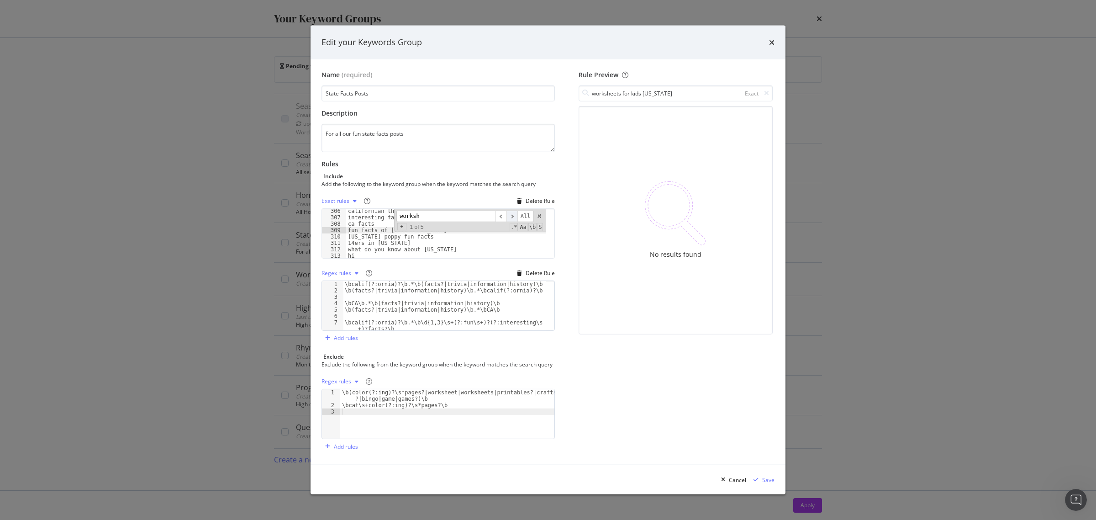
click at [514, 217] on span "​" at bounding box center [511, 216] width 11 height 11
click at [374, 226] on div "facts texas texas state interesting facts state facts of texas worksheets for k…" at bounding box center [446, 239] width 200 height 62
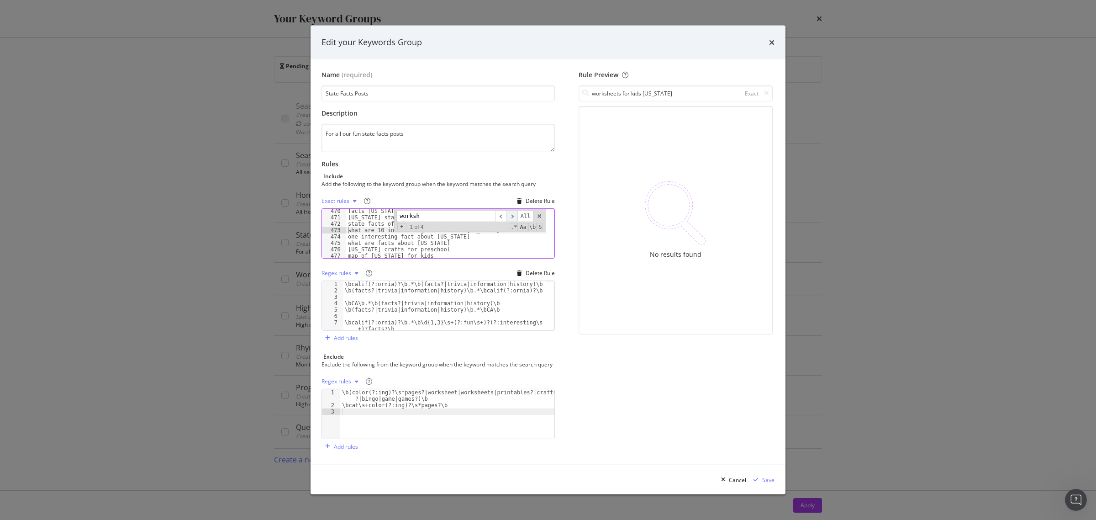
click at [511, 211] on span "​" at bounding box center [511, 216] width 11 height 11
click at [376, 224] on div "map of texas for kids fun facts about alvar nunez cabeza de vaca state bird of …" at bounding box center [446, 233] width 200 height 49
click at [376, 224] on div "map of texas for kids fun facts about alvar nunez cabeza de vaca state bird of …" at bounding box center [446, 239] width 200 height 62
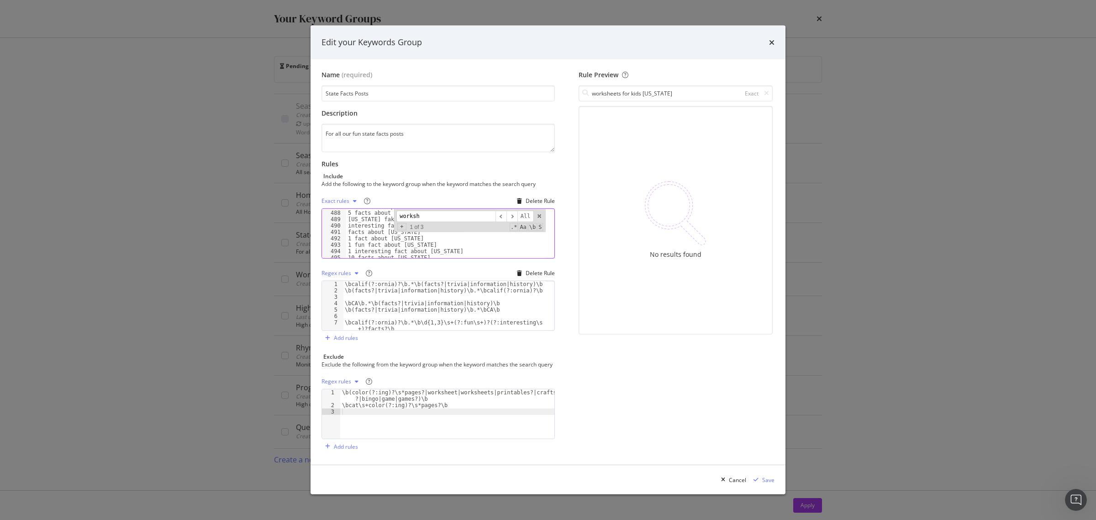
scroll to position [3078, 0]
click at [512, 212] on span "​" at bounding box center [511, 216] width 11 height 11
click at [370, 229] on div "unschoolers florida fun fact florida florida cool facts all about florida works…" at bounding box center [446, 239] width 200 height 62
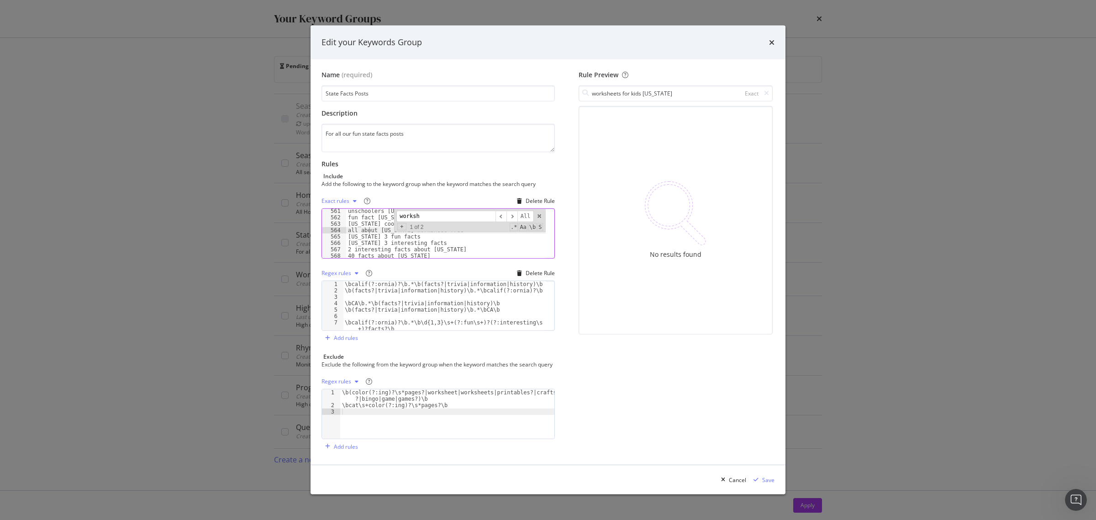
click at [370, 229] on div "unschoolers florida fun fact florida florida cool facts all about florida works…" at bounding box center [446, 239] width 200 height 62
click at [537, 209] on div "worksh ​ ​ All Replace All + 1 of 2 .* Aa \b S" at bounding box center [469, 220] width 151 height 23
click at [537, 213] on span "modal" at bounding box center [539, 216] width 6 height 6
type textarea "florida 3 fun facts"
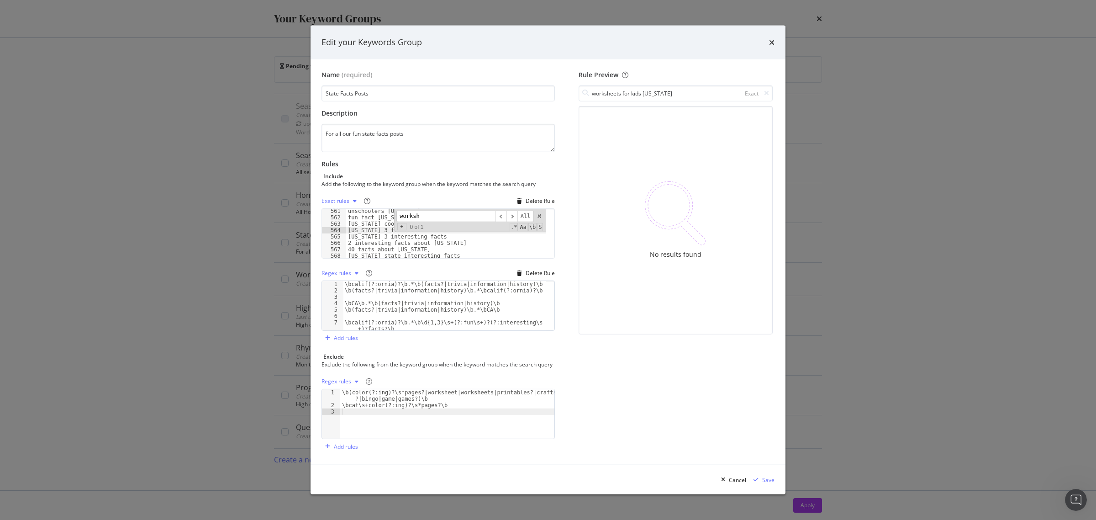
type input "w"
type input "worksheet"
type textarea "free florida printable worksheets"
click at [380, 227] on div "fun fact of florida florida important facts florida interesting fact free flori…" at bounding box center [446, 239] width 200 height 62
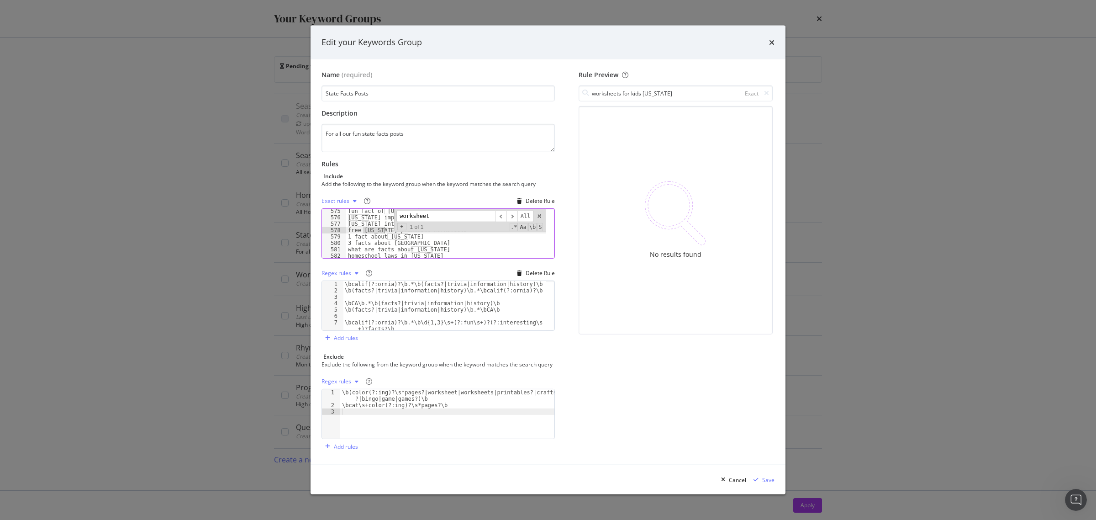
click at [380, 227] on div "fun fact of florida florida important facts florida interesting fact free flori…" at bounding box center [446, 239] width 200 height 62
click at [538, 213] on span "modal" at bounding box center [539, 216] width 6 height 6
click at [422, 227] on div "fun fact of florida florida important facts florida interesting fact free flori…" at bounding box center [446, 239] width 200 height 62
click at [701, 92] on input "worksheets for kids texas" at bounding box center [676, 93] width 194 height 16
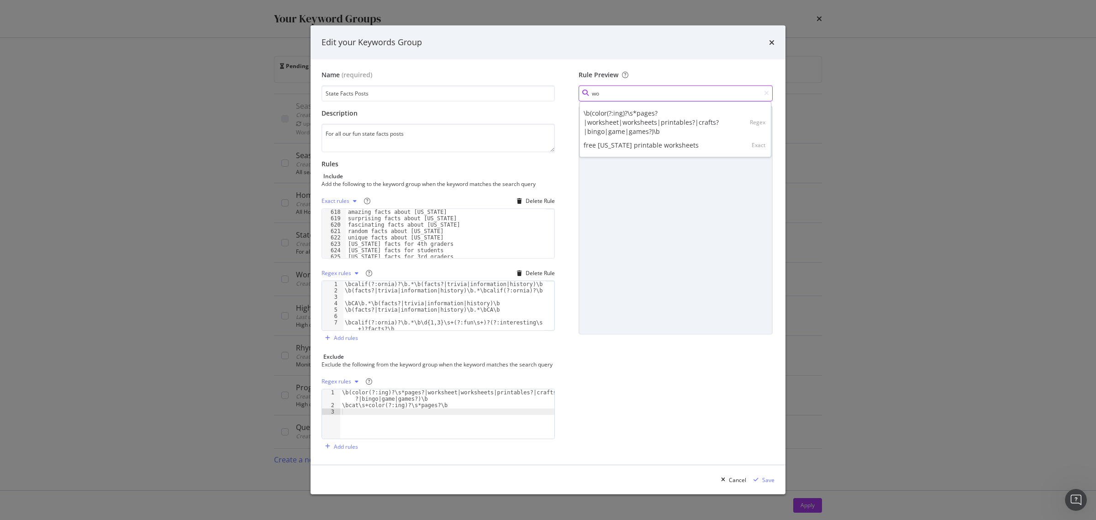
type input "w"
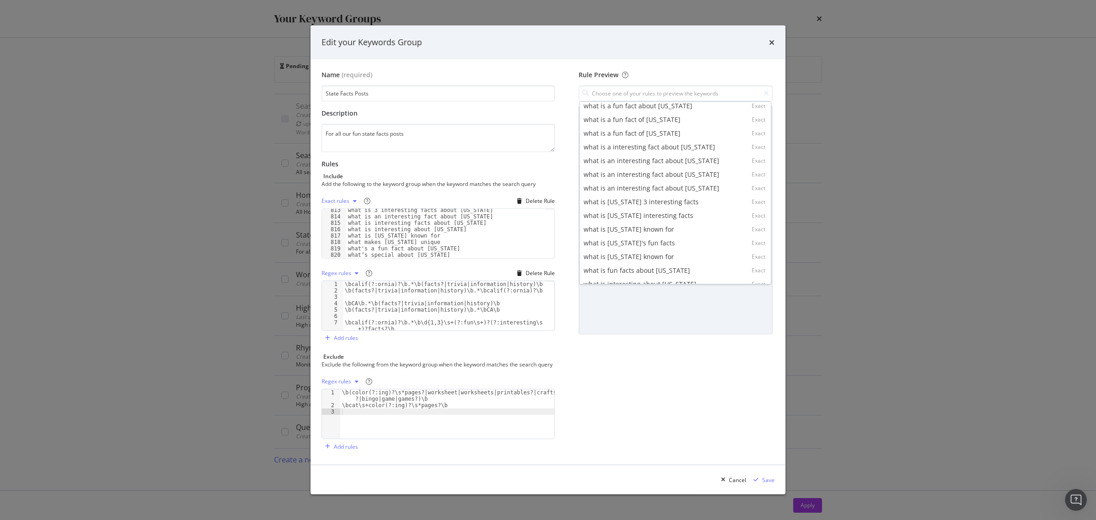
scroll to position [5193, 0]
type textarea "what's a fun fact about new york"
click at [460, 243] on div "what is 3 interesting facts about new york what is an interesting fact about ne…" at bounding box center [446, 238] width 200 height 62
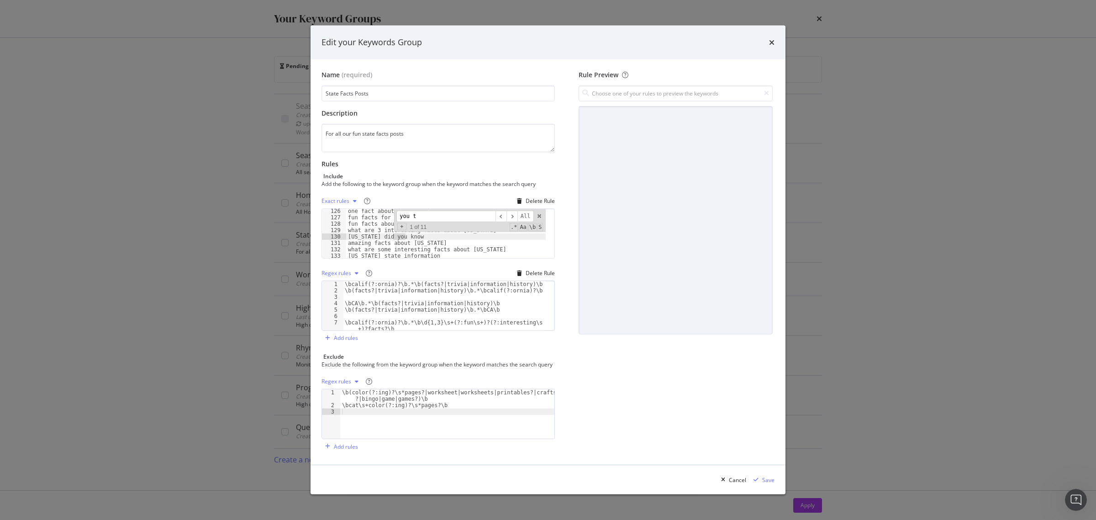
scroll to position [1740, 0]
type input "you tell"
click at [373, 229] on div "ca interesting facts california general facts what is one fact about california…" at bounding box center [446, 233] width 200 height 49
click at [373, 229] on div "ca interesting facts california general facts what is one fact about california…" at bounding box center [446, 239] width 200 height 62
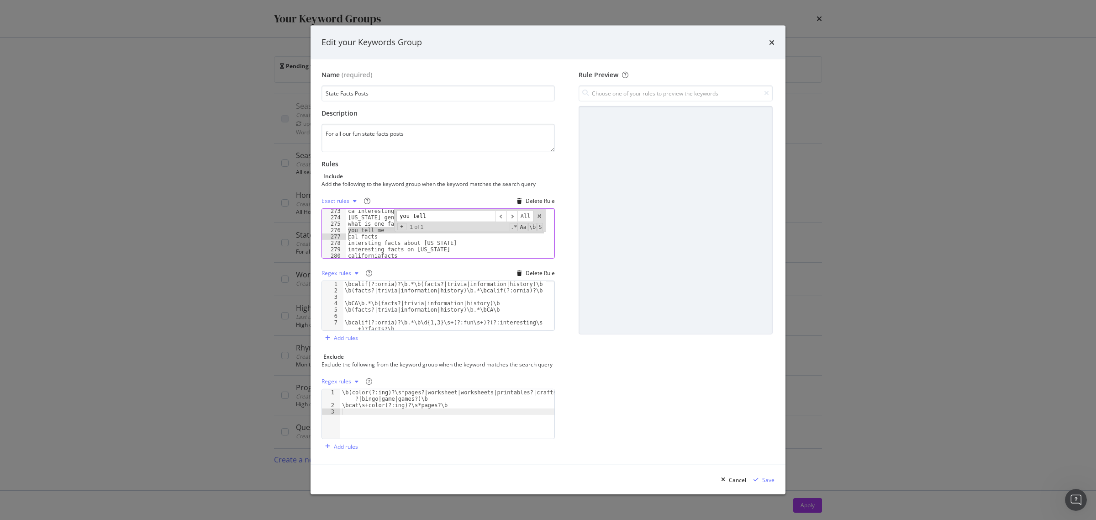
type textarea "cal facts"
click at [757, 87] on input "modal" at bounding box center [676, 93] width 194 height 16
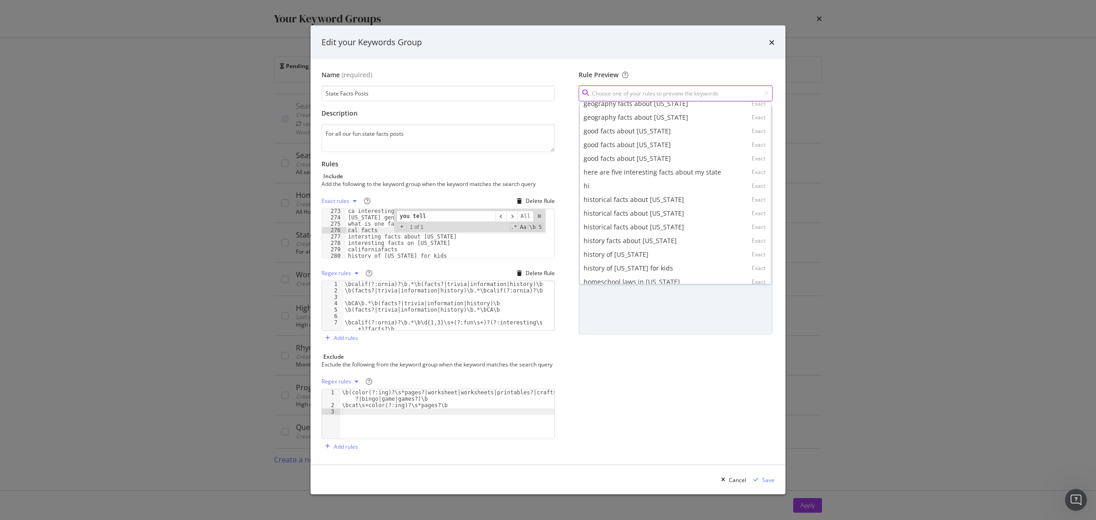
scroll to position [7706, 0]
drag, startPoint x: 452, startPoint y: 213, endPoint x: 448, endPoint y: 211, distance: 4.8
click at [448, 212] on input "you tell" at bounding box center [445, 216] width 99 height 11
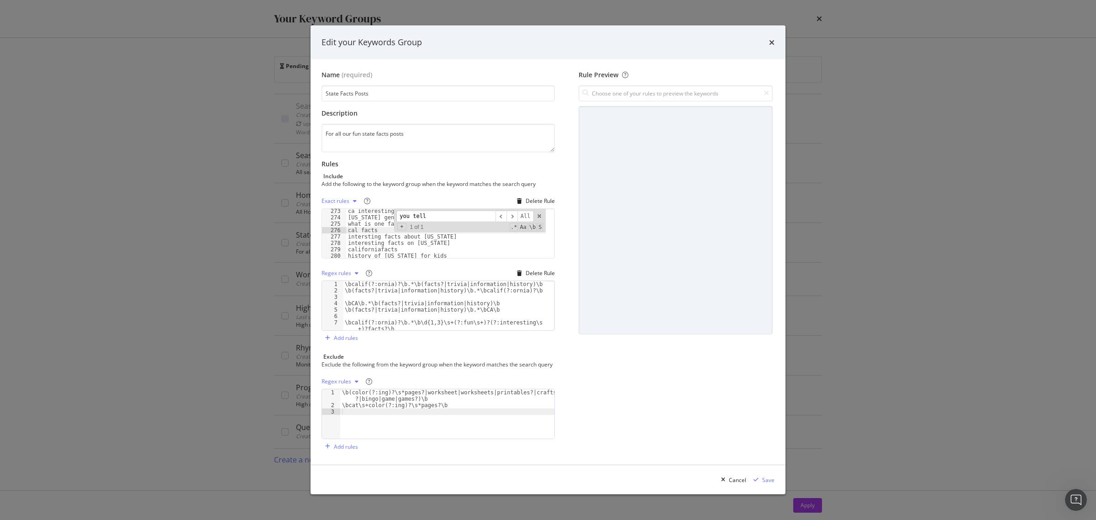
drag, startPoint x: 445, startPoint y: 211, endPoint x: 371, endPoint y: 212, distance: 74.0
click at [371, 212] on div "ca interesting facts california general facts what is one fact about california…" at bounding box center [446, 233] width 200 height 49
type input "hi"
click at [512, 215] on span "​" at bounding box center [511, 216] width 11 height 11
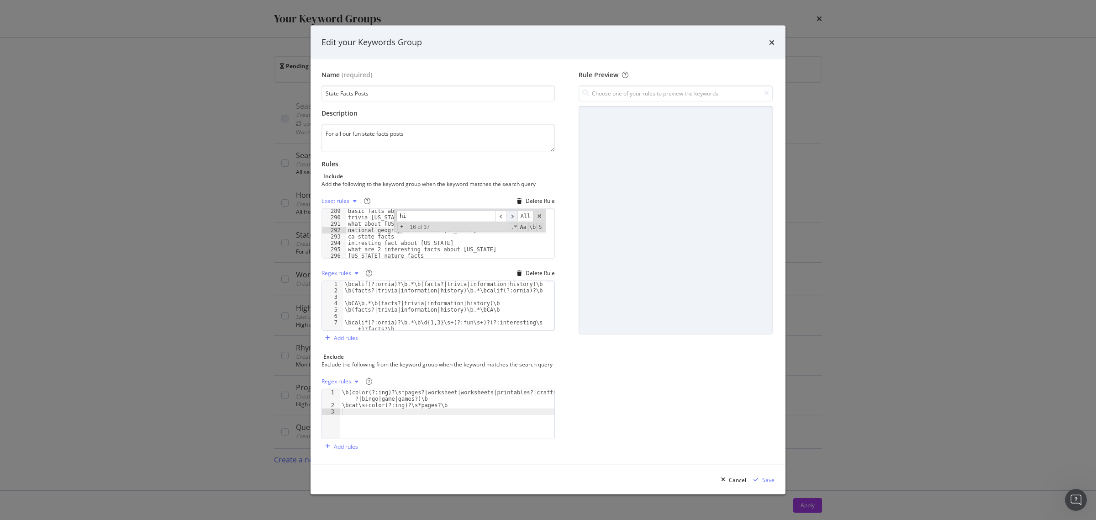
click at [512, 215] on span "​" at bounding box center [511, 216] width 11 height 11
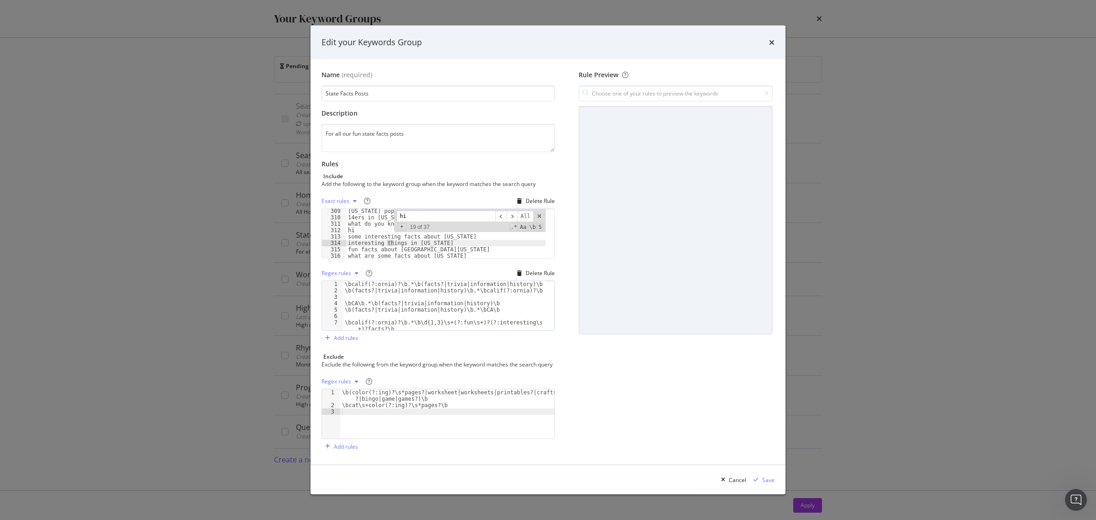
type textarea "hi"
click at [359, 226] on div "california poppy fun facts 14ers in california what do you know about californi…" at bounding box center [446, 239] width 200 height 62
type textarea "what do you know about california"
click at [768, 92] on icon "modal" at bounding box center [766, 93] width 5 height 6
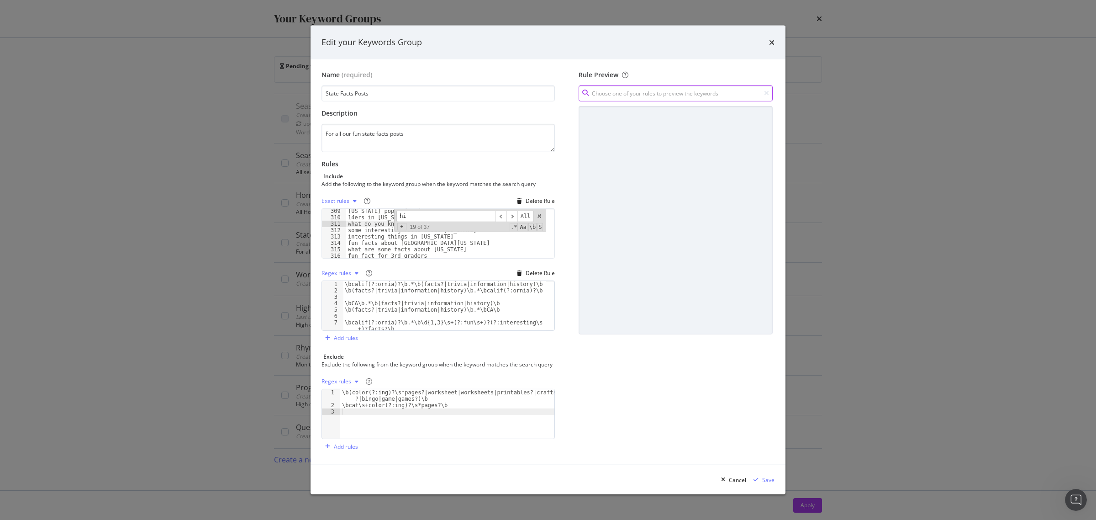
click at [719, 90] on input "modal" at bounding box center [676, 93] width 194 height 16
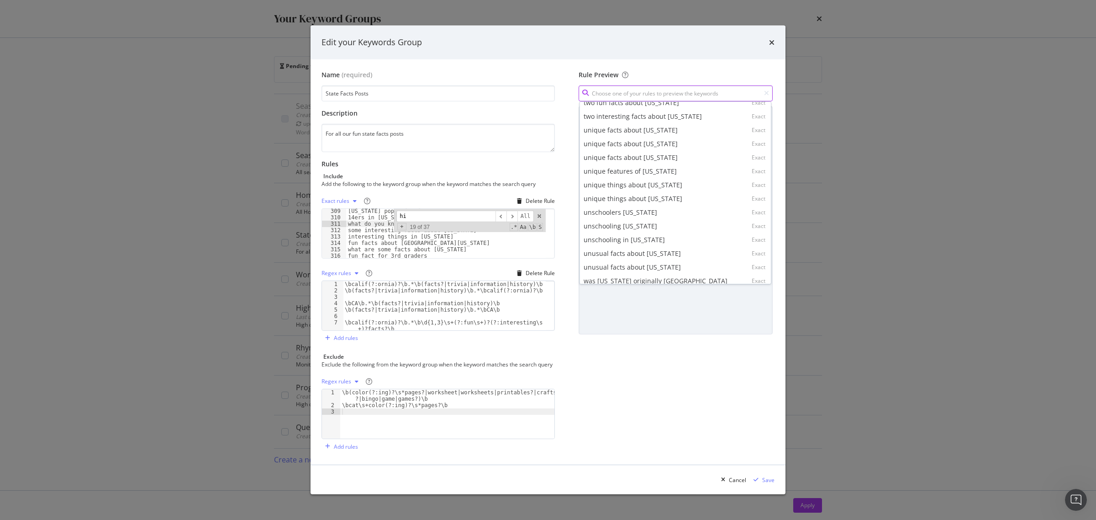
scroll to position [10718, 0]
click at [560, 71] on div "Name (required) State Facts Posts Description For all our fun state facts posts…" at bounding box center [441, 262] width 241 height 384
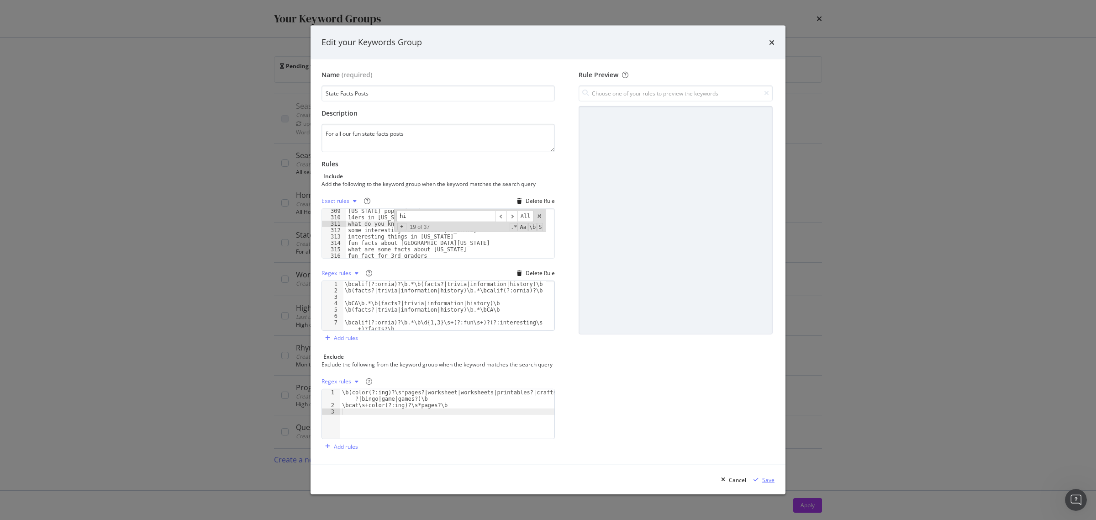
click at [766, 484] on div "Save" at bounding box center [768, 480] width 12 height 8
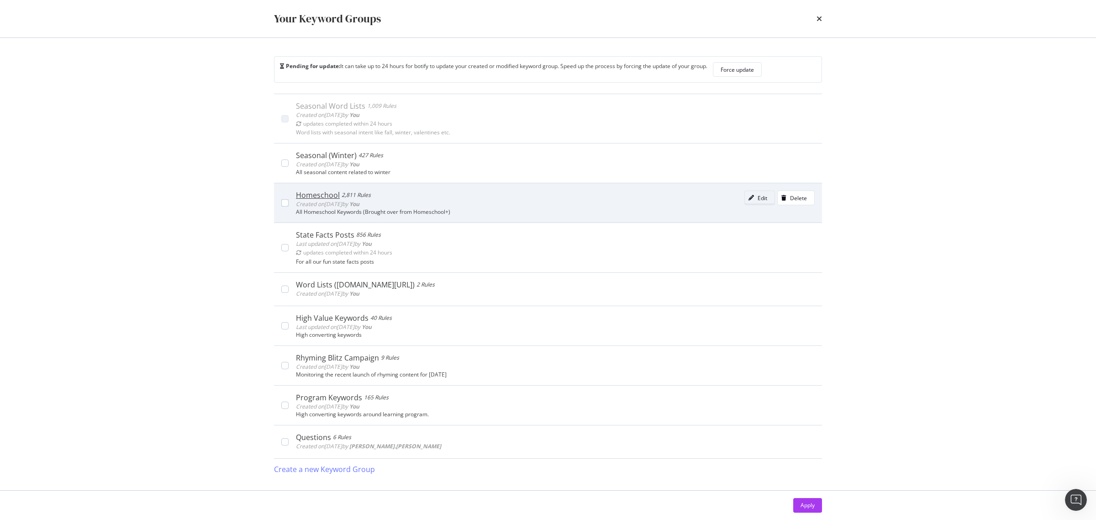
click at [753, 200] on icon "modal" at bounding box center [750, 197] width 5 height 5
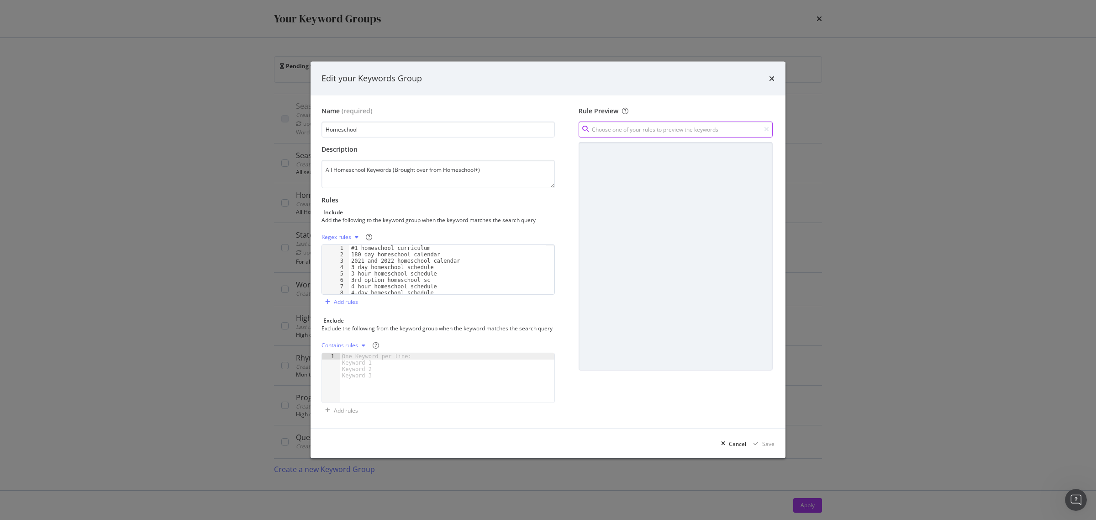
click at [753, 125] on input "modal" at bounding box center [676, 129] width 194 height 16
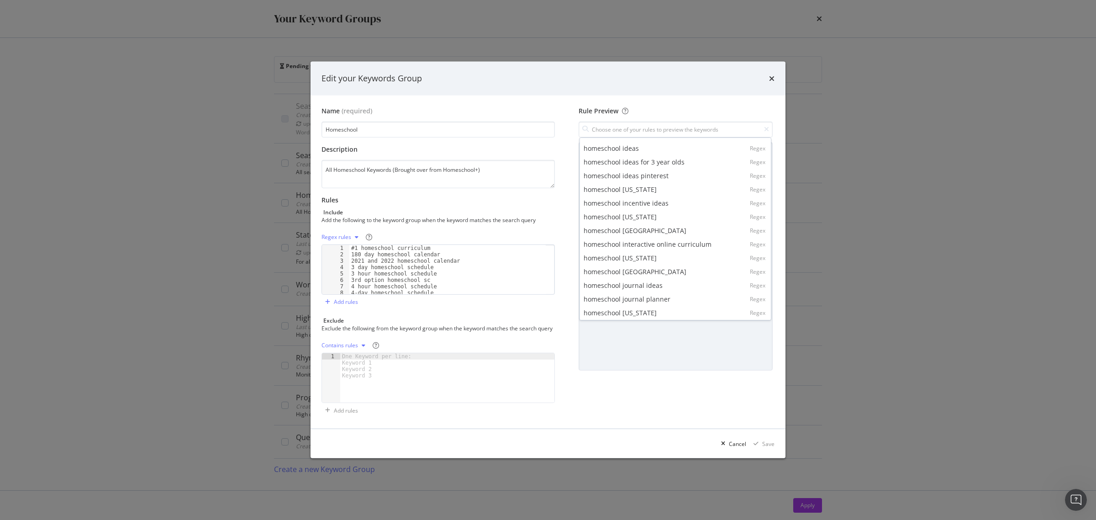
scroll to position [15811, 0]
click at [342, 301] on div "Add rules" at bounding box center [346, 302] width 24 height 8
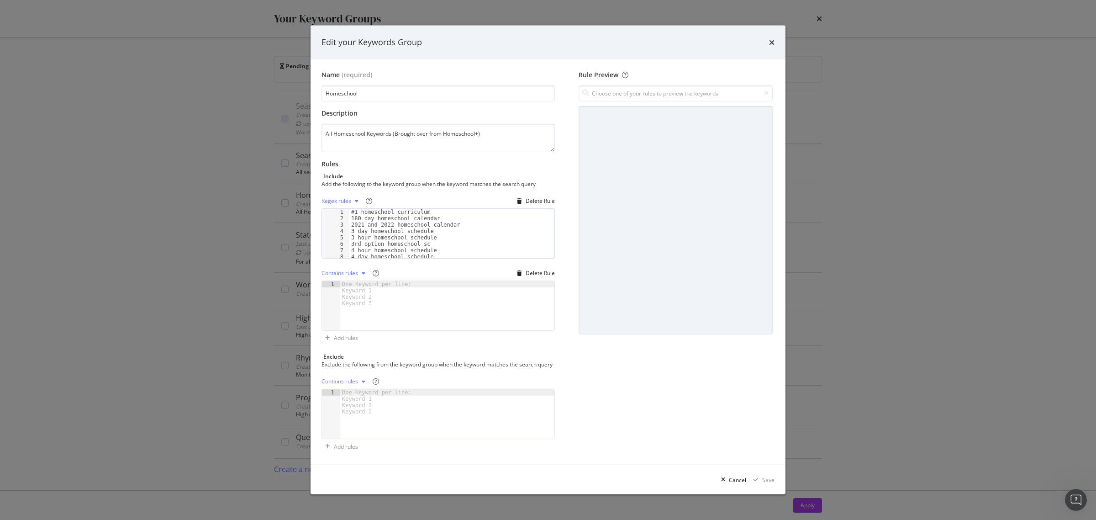
click at [346, 291] on div "One Keyword per line: Keyword 1 Keyword 2 Keyword 3" at bounding box center [378, 294] width 76 height 26
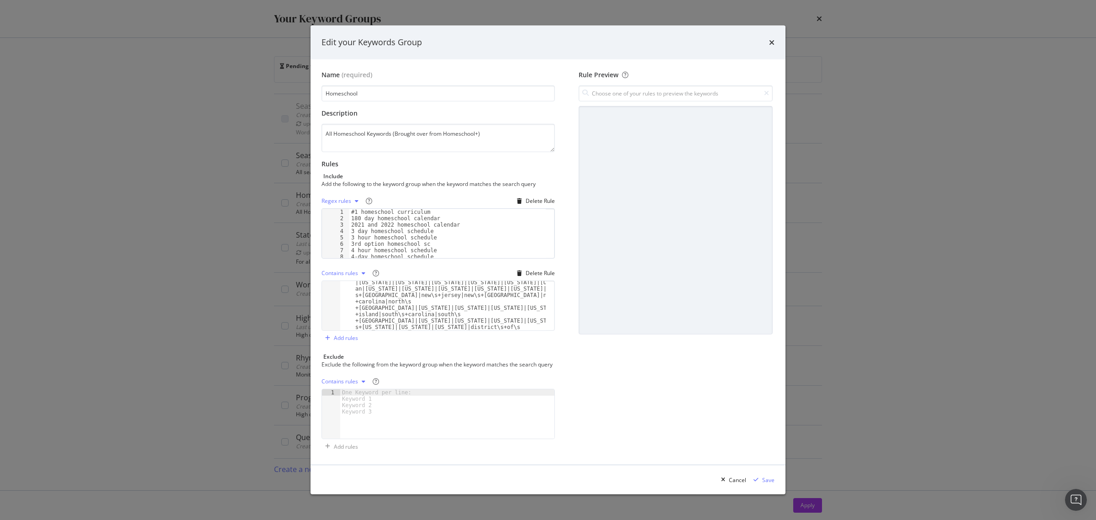
scroll to position [168, 0]
click at [461, 322] on div "\b(home\s*school(?:ing)?|home\s*education|unschool(?:ing)?)\b.*\b (law|laws|leg…" at bounding box center [442, 300] width 205 height 158
paste textarea "Cursor at row 5"
click at [461, 314] on div "\bhow\s+to\s+(start|begin)\s+home\s*school(?:ing)?\b.*\b (alabama|alaska|arizon…" at bounding box center [442, 313] width 205 height 132
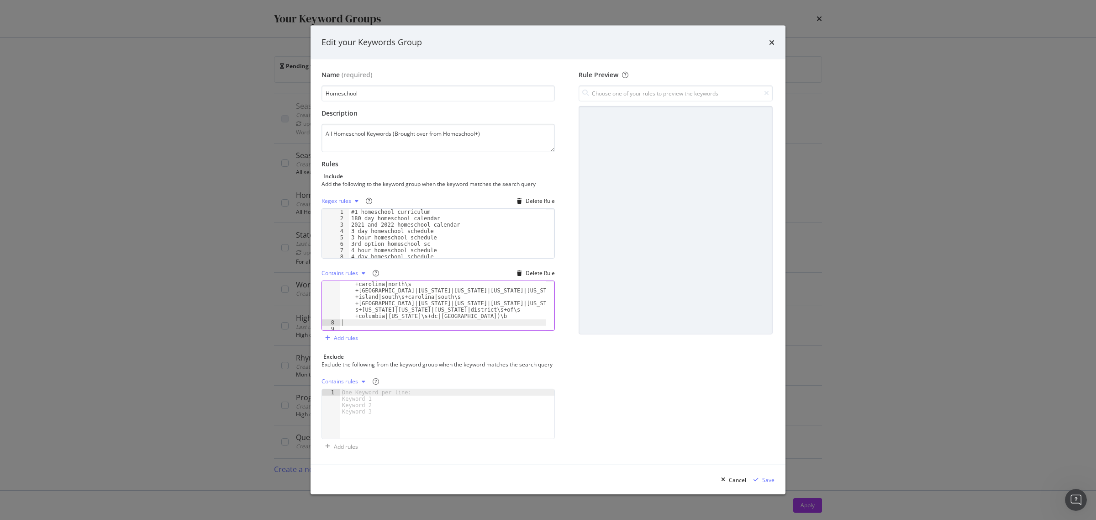
scroll to position [479, 0]
click at [354, 381] on div "Contains rules" at bounding box center [339, 381] width 37 height 5
click at [352, 435] on div "Regex rules" at bounding box center [348, 431] width 30 height 8
click at [353, 271] on div "modal" at bounding box center [447, 240] width 196 height 62
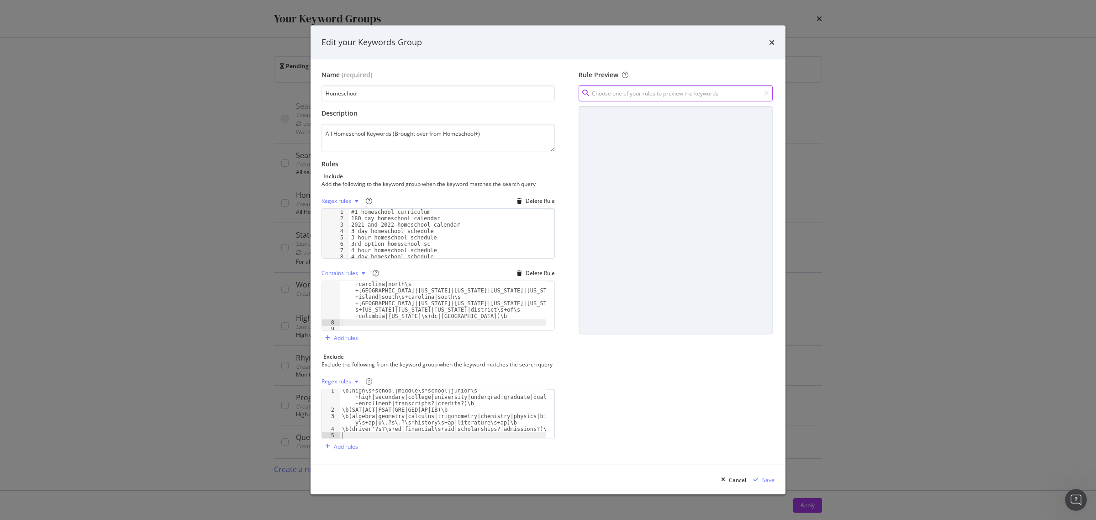
click at [688, 90] on input "modal" at bounding box center [676, 93] width 194 height 16
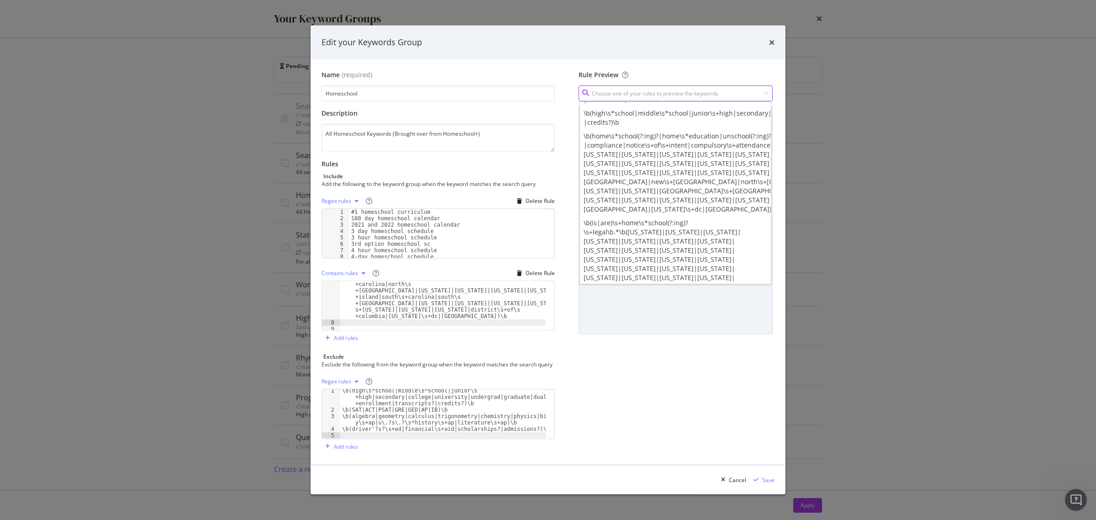
scroll to position [285, 0]
click at [467, 218] on div "#1 homeschool curriculum 180 day homeschool calendar 2021 and 2022 homeschool c…" at bounding box center [447, 240] width 196 height 62
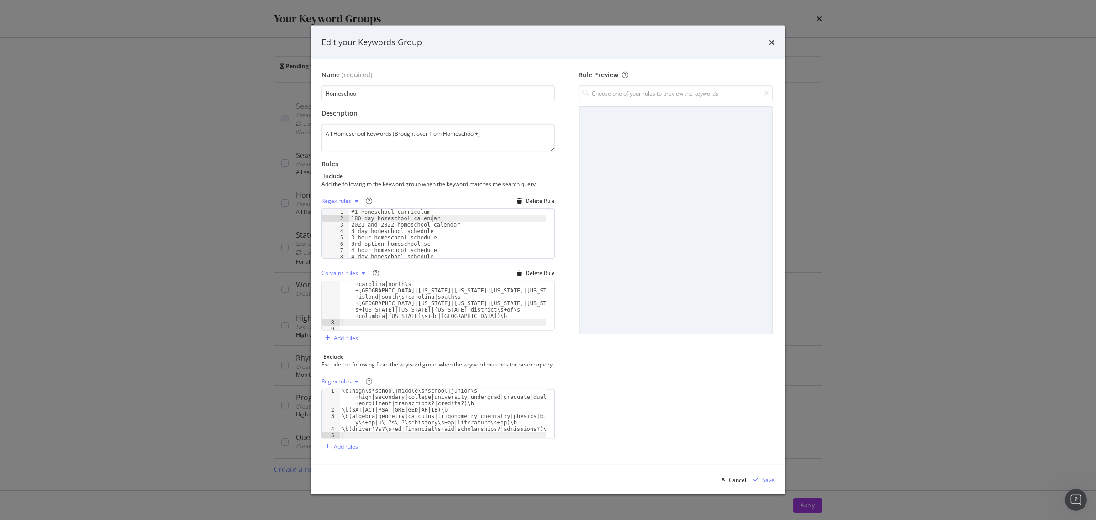
scroll to position [28, 0]
click at [387, 243] on div "3rd option homeschool sc 4 hour homeschool schedule 4-day homeschool schedule 5…" at bounding box center [447, 237] width 196 height 62
click at [395, 244] on div "3rd option homeschool sc 4 hour homeschool schedule 4-day homeschool schedule 5…" at bounding box center [447, 237] width 196 height 62
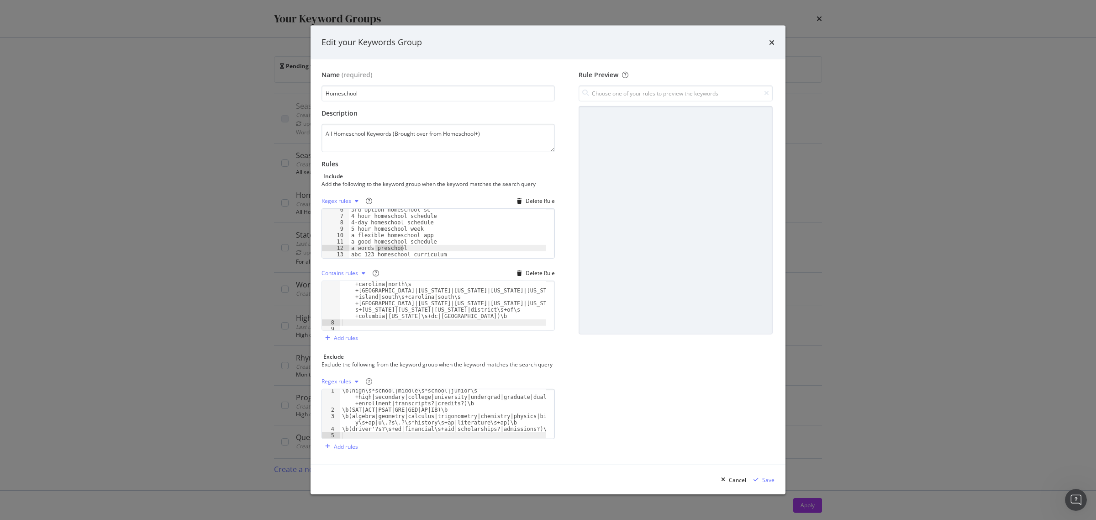
click at [395, 244] on div "3rd option homeschool sc 4 hour homeschool schedule 4-day homeschool schedule 5…" at bounding box center [447, 237] width 196 height 62
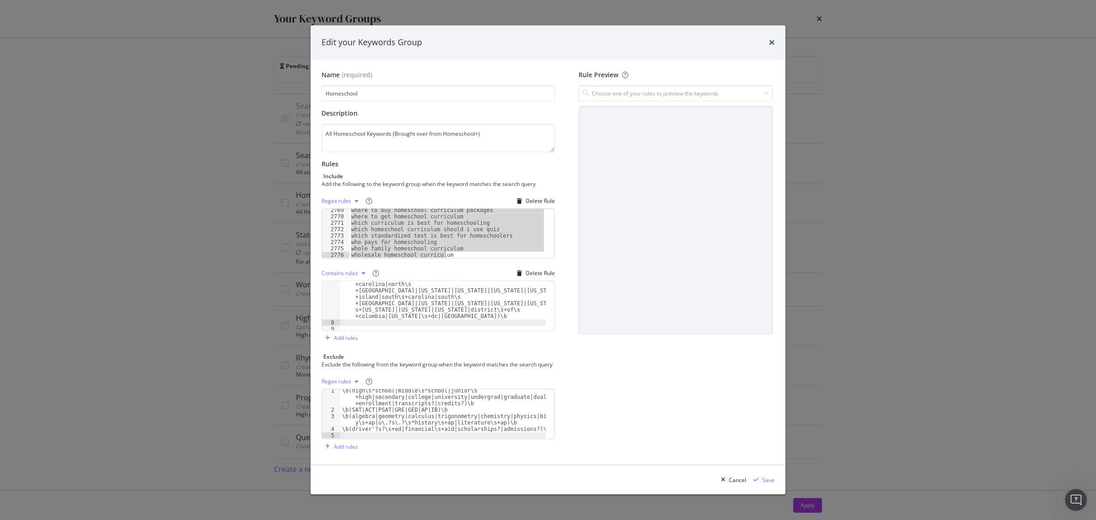
scroll to position [14914, 0]
drag, startPoint x: 350, startPoint y: 211, endPoint x: 469, endPoint y: 307, distance: 152.3
click at [469, 307] on div "Regex rules Delete Rule abc 123 homeschool curriculum 2802 2803 2804 2805 2806 …" at bounding box center [437, 270] width 233 height 152
click at [668, 438] on div "Rule Preview" at bounding box center [676, 262] width 198 height 384
click at [400, 238] on div "year round homeschool calendar yearly homeschool schedule z kindergarten words …" at bounding box center [447, 233] width 196 height 49
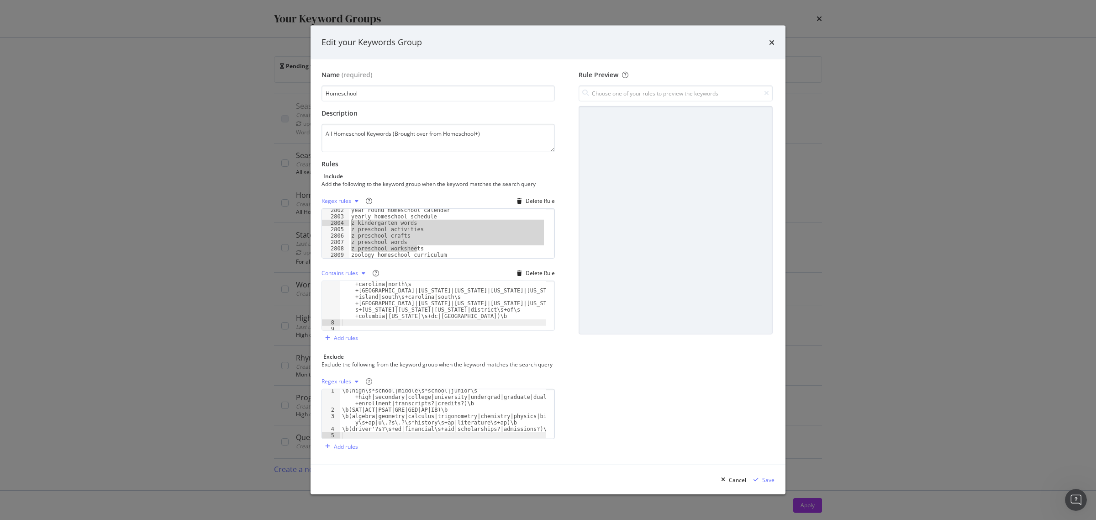
drag, startPoint x: 419, startPoint y: 243, endPoint x: 348, endPoint y: 218, distance: 75.1
click at [348, 218] on div "z preschool words 2802 2803 2804 2805 2806 2807 2808 2809 year round homeschool…" at bounding box center [437, 233] width 233 height 50
type textarea "z kindergarten words z preschool activities"
drag, startPoint x: 444, startPoint y: 250, endPoint x: 350, endPoint y: 252, distance: 94.6
click at [350, 252] on div "worldschooling worldschooling curriculum wyoming homeschool laws x preschool ac…" at bounding box center [447, 238] width 196 height 62
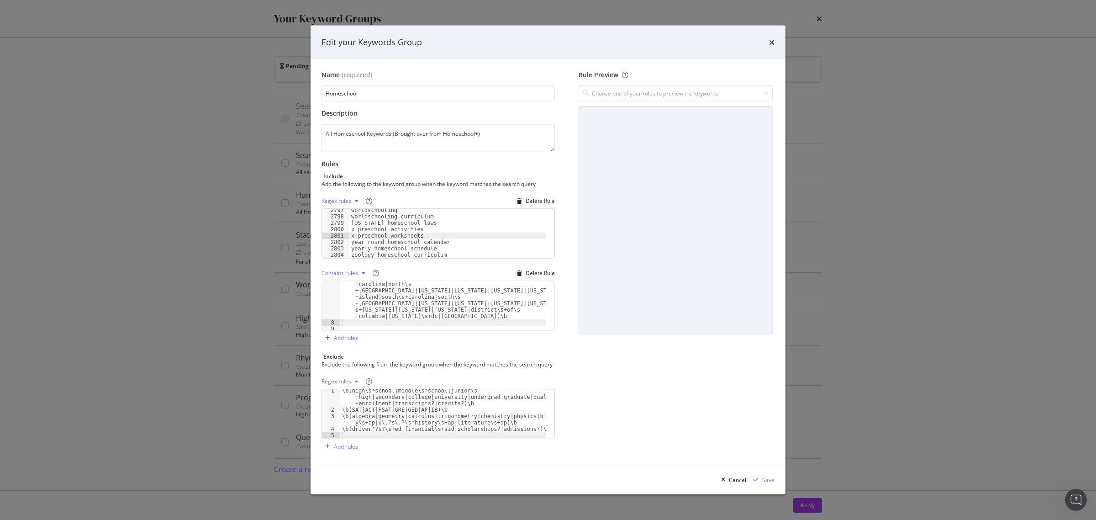
click at [429, 229] on div "worldschooling worldschooling curriculum wyoming homeschool laws x preschool ac…" at bounding box center [447, 238] width 196 height 62
drag, startPoint x: 423, startPoint y: 231, endPoint x: 343, endPoint y: 224, distance: 80.2
click at [343, 224] on div "x preschool worksheets 2797 2798 2799 2800 2801 2802 2803 2804 worldschooling w…" at bounding box center [437, 233] width 233 height 50
type textarea "x preschool activities x preschool worksheets"
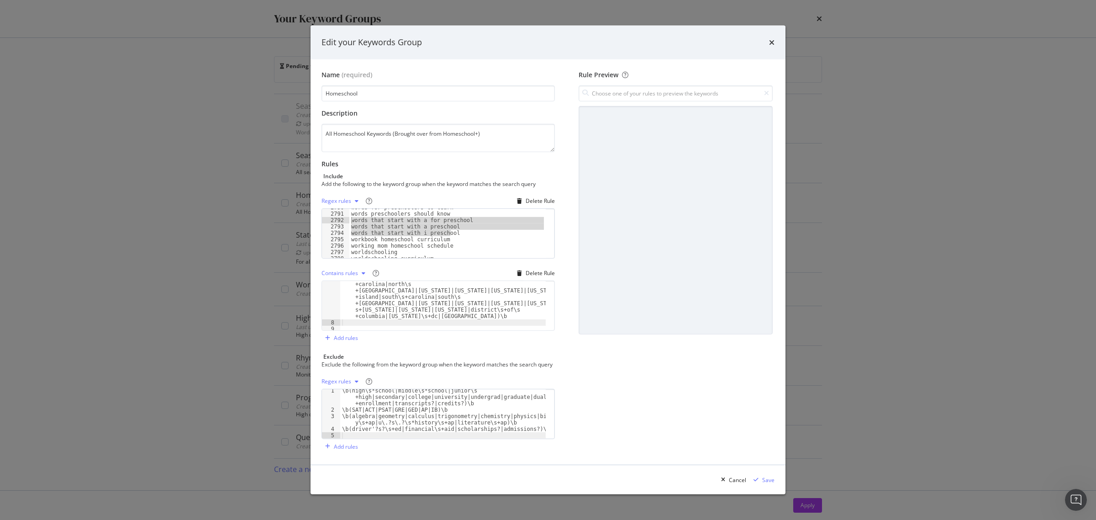
drag, startPoint x: 456, startPoint y: 234, endPoint x: 348, endPoint y: 218, distance: 109.5
click at [348, 218] on div "year round homeschool calendar 2790 2791 2792 2793 2794 2795 2796 2797 2798 279…" at bounding box center [437, 233] width 233 height 50
type textarea "words that start with a for preschool words that start with a preschool"
drag, startPoint x: 446, startPoint y: 245, endPoint x: 348, endPoint y: 227, distance: 99.4
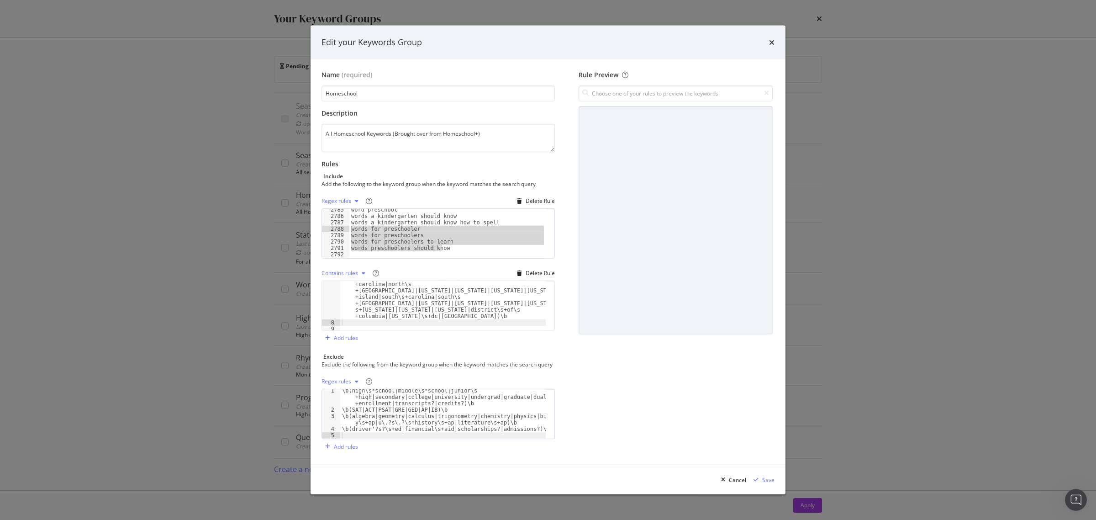
click at [348, 227] on div "2785 2786 2787 2788 2789 2790 2791 2792 2793 2794 word preschool words a kinder…" at bounding box center [437, 233] width 233 height 50
type textarea "words for preschooler words for preschoolers"
click at [494, 216] on div "word preschool words a kindergarten should know words a kindergarten should kno…" at bounding box center [447, 237] width 196 height 62
drag, startPoint x: 491, startPoint y: 221, endPoint x: 345, endPoint y: 211, distance: 146.5
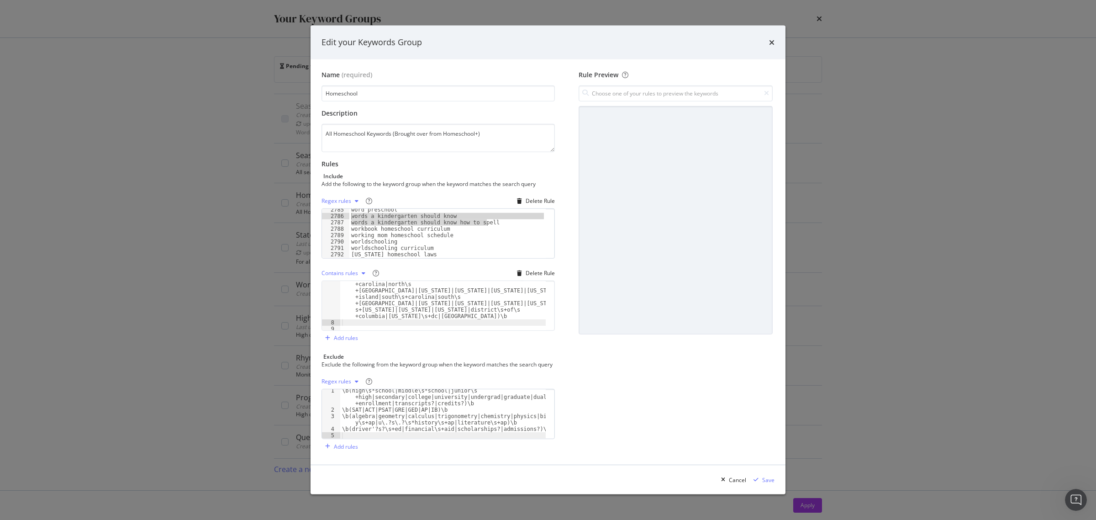
click at [345, 211] on div "words a kindergarten should know 2785 2786 2787 2788 2789 2790 2791 2792 2793 2…" at bounding box center [437, 233] width 233 height 50
type textarea "words a kindergarten should know words a kindergarten should know how to spell"
drag, startPoint x: 398, startPoint y: 242, endPoint x: 341, endPoint y: 236, distance: 57.4
click at [341, 236] on div "2779 2780 2781 2782 2783 2784 2785 2786 2787 2788 wisconsin homeschool laws wom…" at bounding box center [437, 233] width 233 height 50
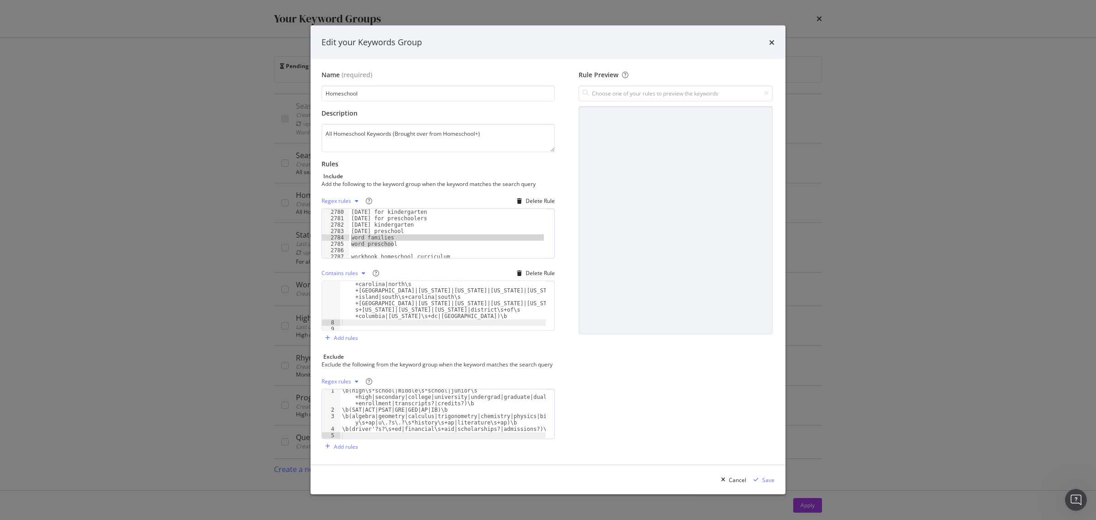
type textarea "word families word preschool"
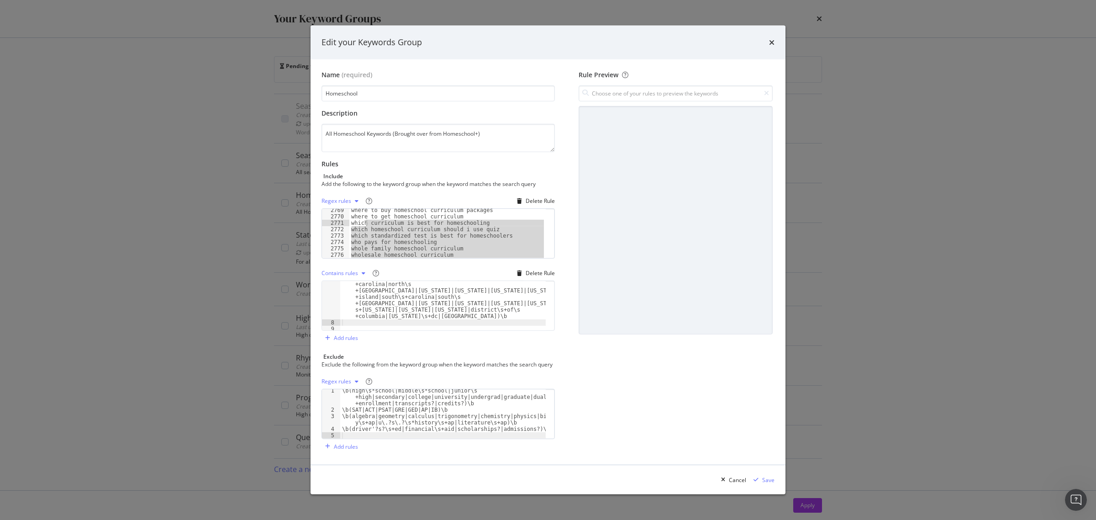
drag, startPoint x: 448, startPoint y: 228, endPoint x: 366, endPoint y: 220, distance: 82.2
click at [366, 220] on div "where to buy homeschool curriculum packages where to get homeschool curriculum …" at bounding box center [447, 238] width 196 height 62
drag, startPoint x: 443, startPoint y: 252, endPoint x: 318, endPoint y: 32, distance: 252.8
click at [318, 32] on div "Edit your Keywords Group Name (required) Homeschool Description All Homeschool …" at bounding box center [548, 260] width 475 height 469
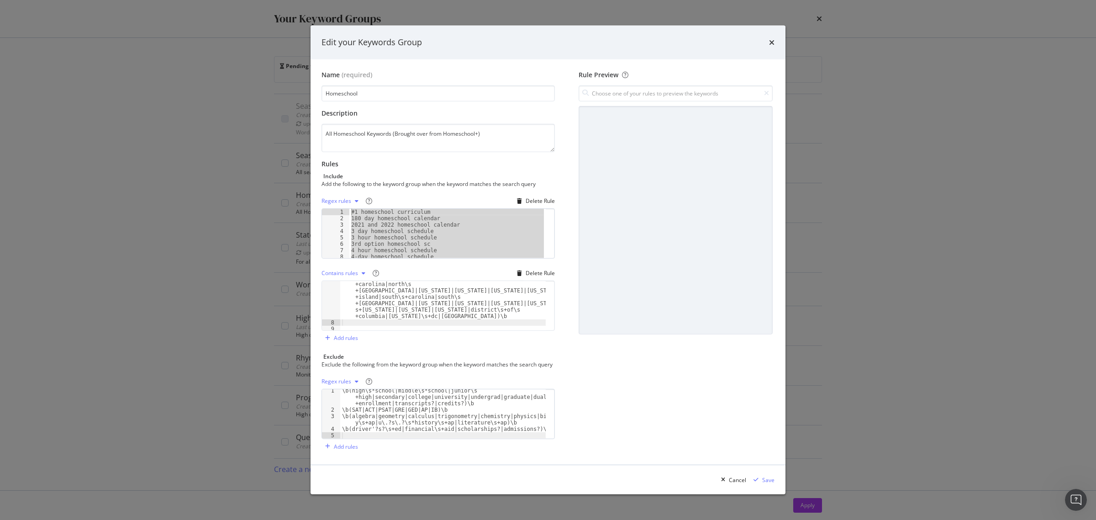
click at [387, 221] on div "#1 homeschool curriculum 180 day homeschool calendar 2021 and 2022 homeschool c…" at bounding box center [447, 233] width 196 height 49
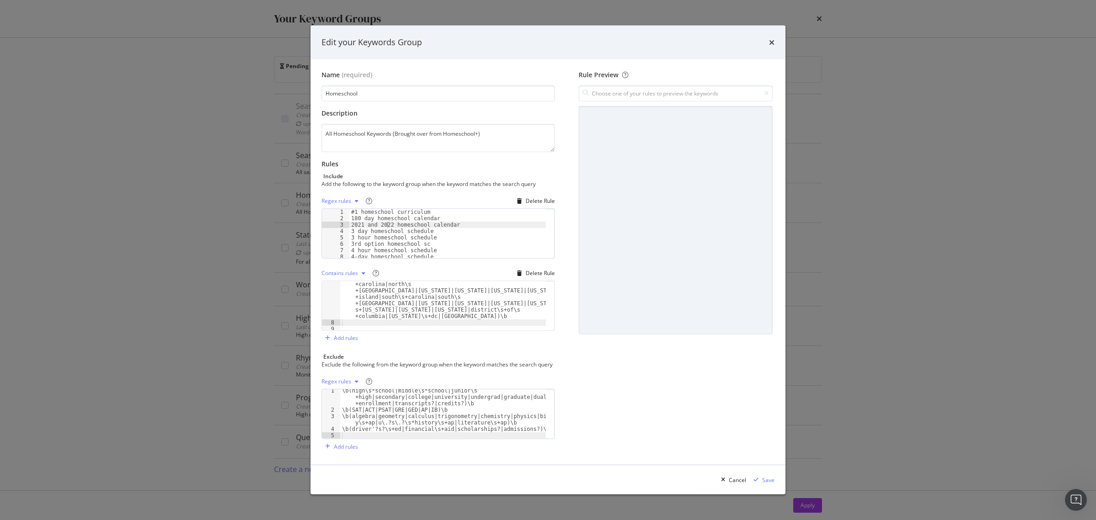
drag, startPoint x: 348, startPoint y: 207, endPoint x: 359, endPoint y: 211, distance: 12.1
click at [359, 211] on div "2021 and 2022 homeschool calendar 1 2 3 4 5 6 7 8 9 #1 homeschool curriculum 18…" at bounding box center [437, 233] width 233 height 50
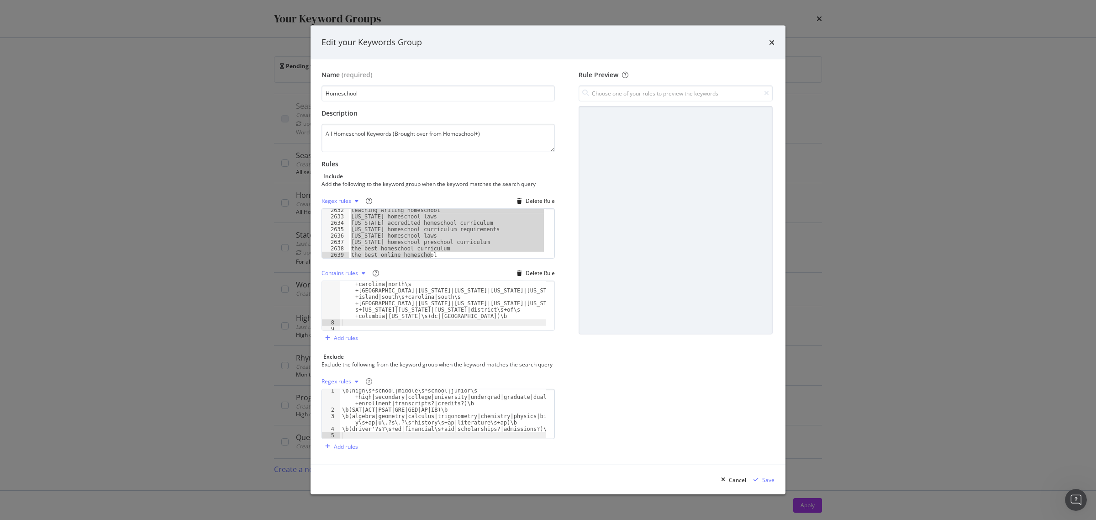
scroll to position [14914, 0]
drag, startPoint x: 350, startPoint y: 208, endPoint x: 466, endPoint y: 491, distance: 306.1
click at [466, 491] on div "Edit your Keywords Group Name (required) Homeschool Description All Homeschool …" at bounding box center [548, 260] width 475 height 469
type textarea "yearly homeschool schedule zoology homeschool curriculum"
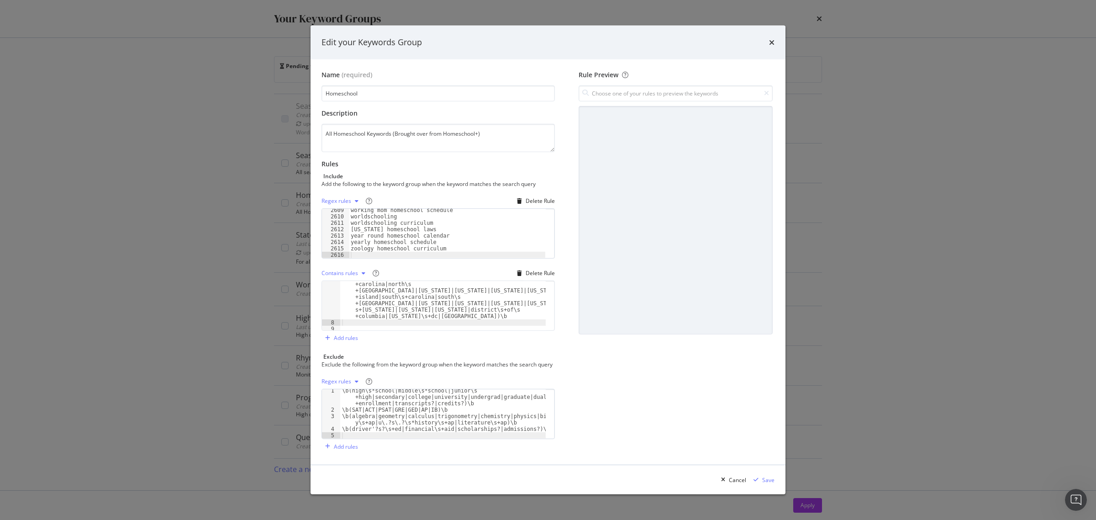
click at [353, 198] on div "modal" at bounding box center [356, 200] width 11 height 5
click at [359, 227] on div "Exact rules" at bounding box center [347, 228] width 28 height 8
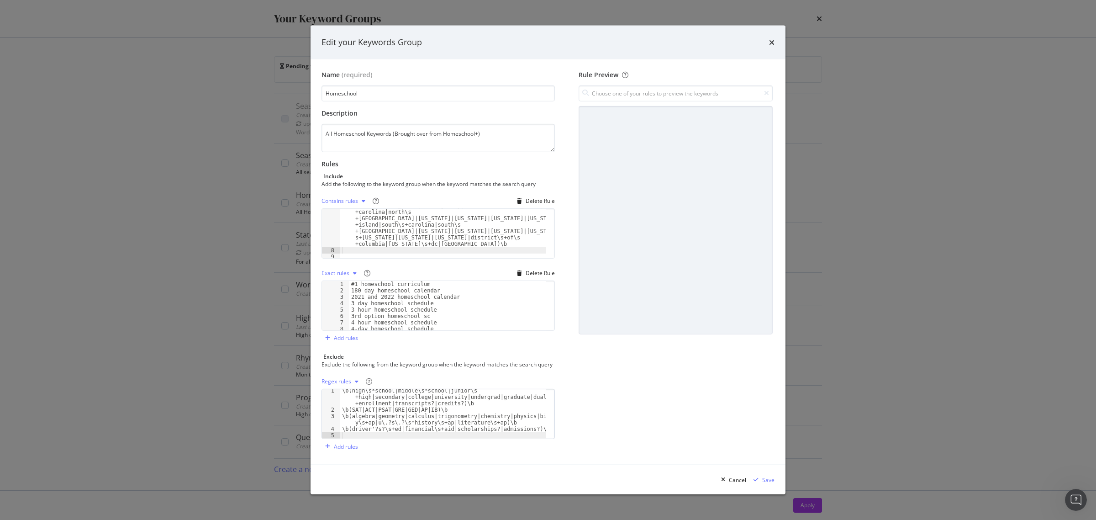
click at [362, 198] on icon "modal" at bounding box center [364, 200] width 4 height 5
click at [344, 240] on div "Regex rules" at bounding box center [348, 243] width 30 height 8
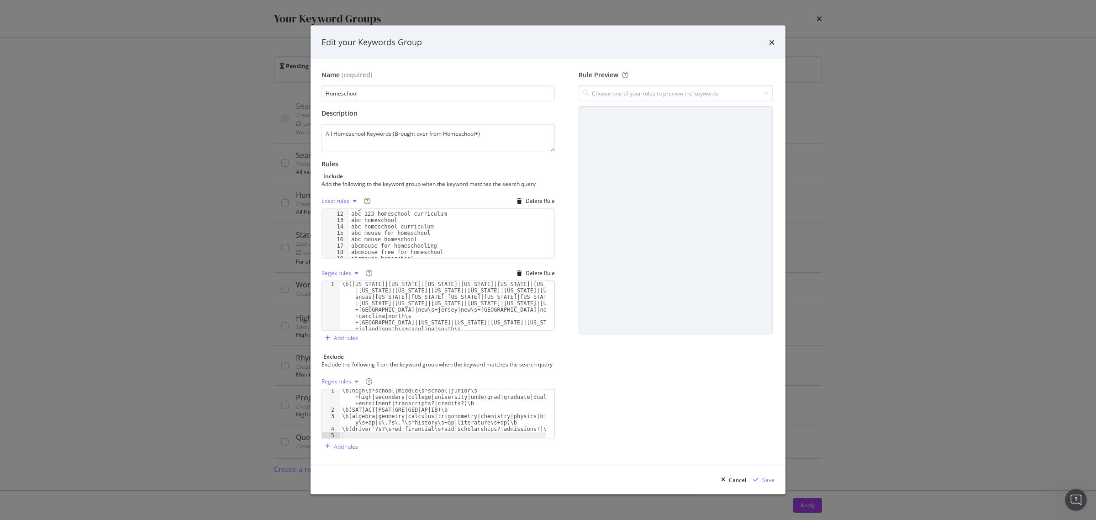
scroll to position [61, 0]
click at [733, 91] on input "modal" at bounding box center [676, 93] width 194 height 16
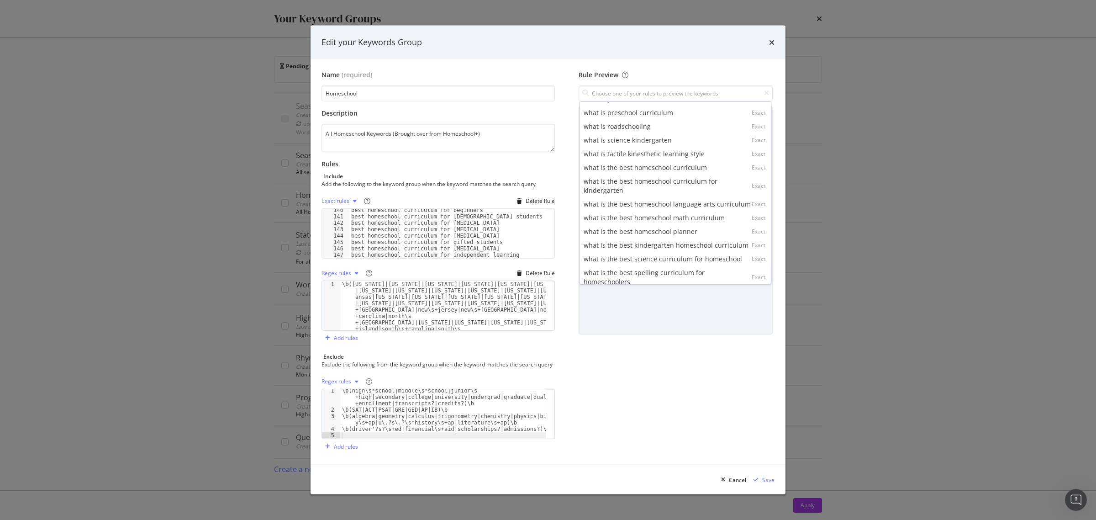
scroll to position [1011, 0]
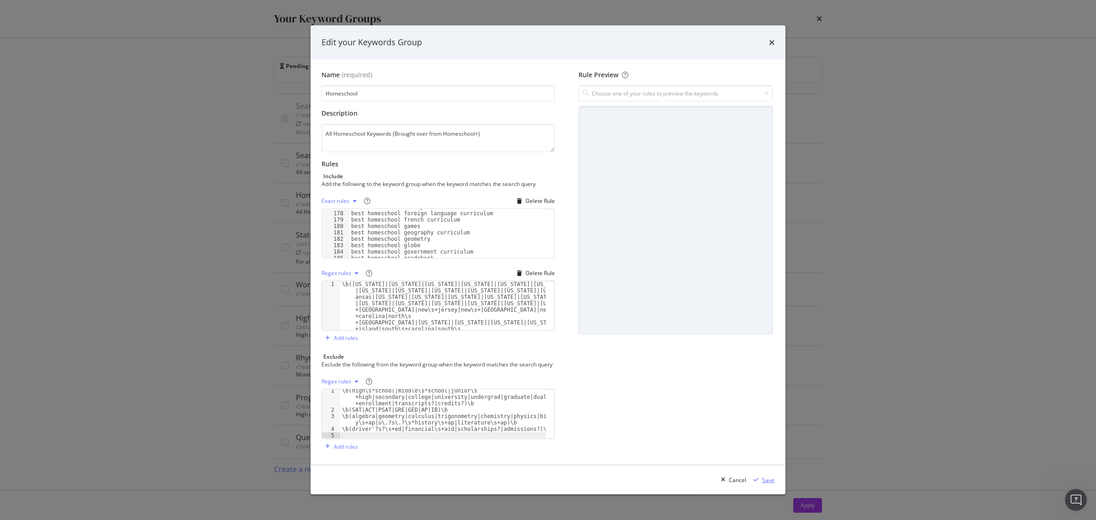
click at [767, 483] on div "Save" at bounding box center [768, 480] width 12 height 8
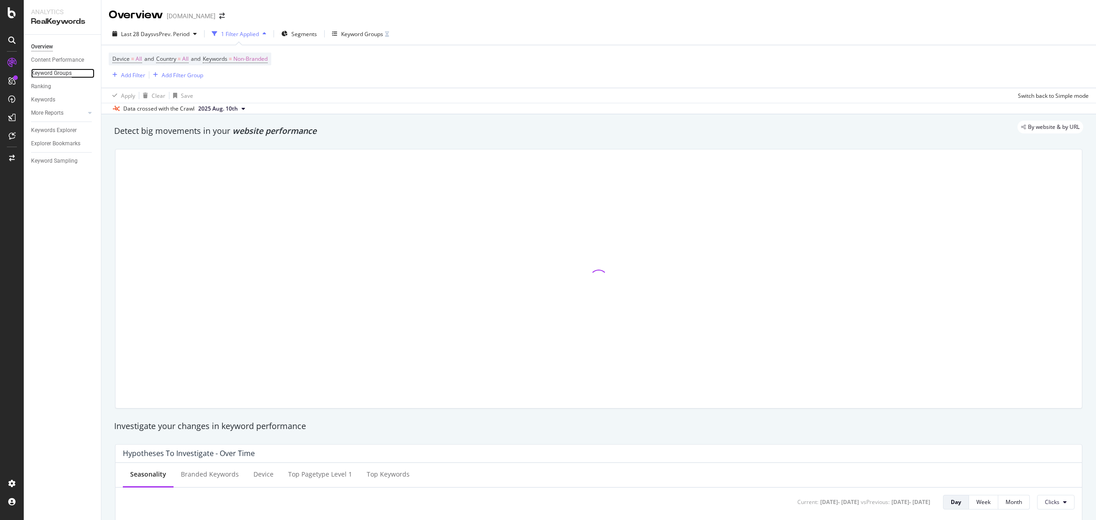
click at [48, 76] on div "Keyword Groups" at bounding box center [51, 73] width 41 height 10
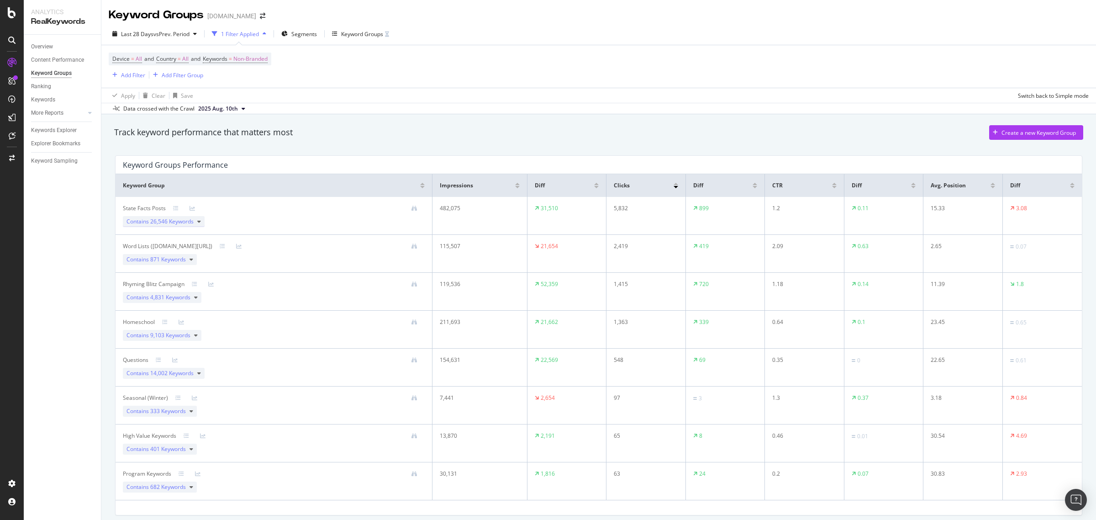
click at [199, 221] on icon at bounding box center [199, 221] width 4 height 5
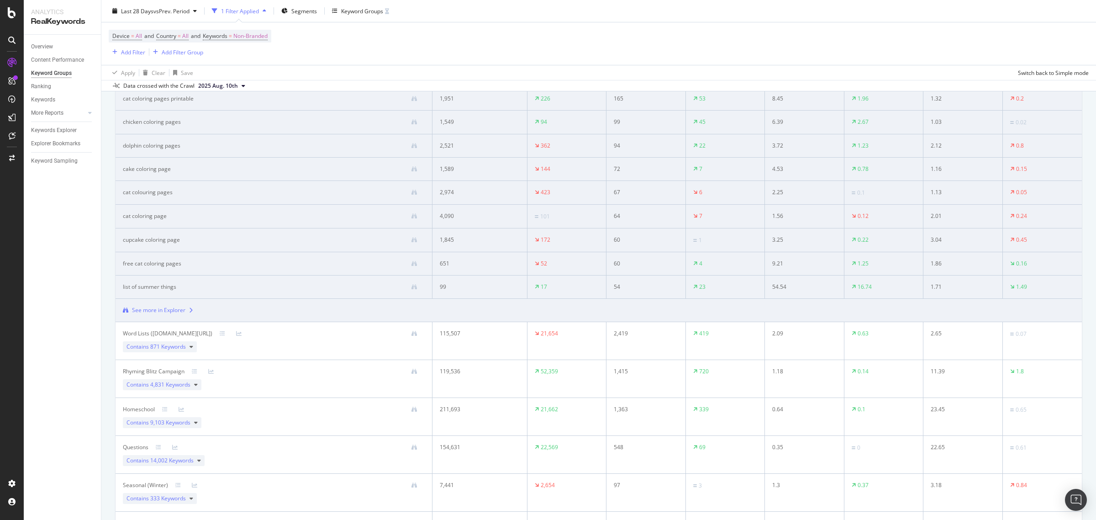
scroll to position [228, 0]
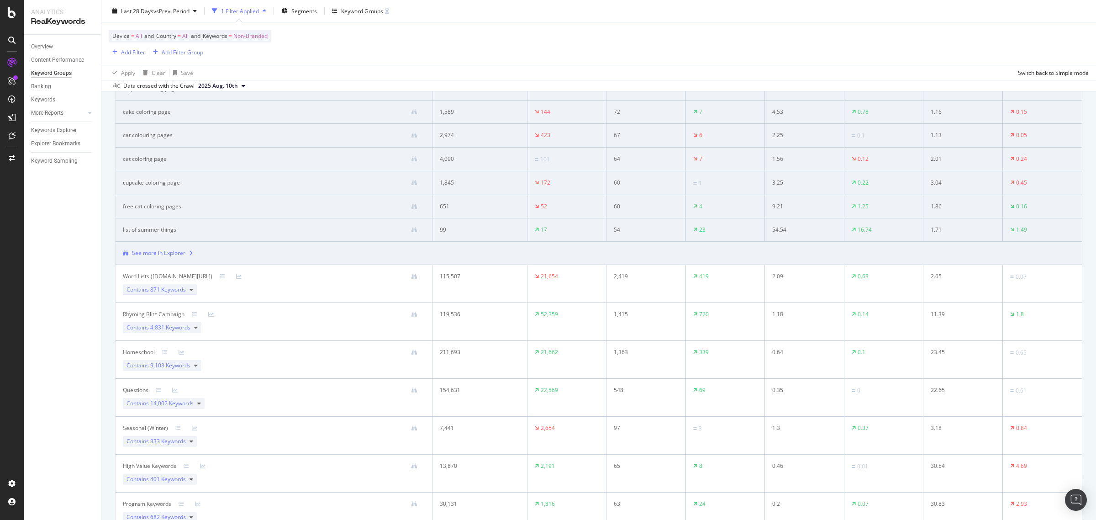
click at [190, 290] on icon at bounding box center [192, 289] width 4 height 5
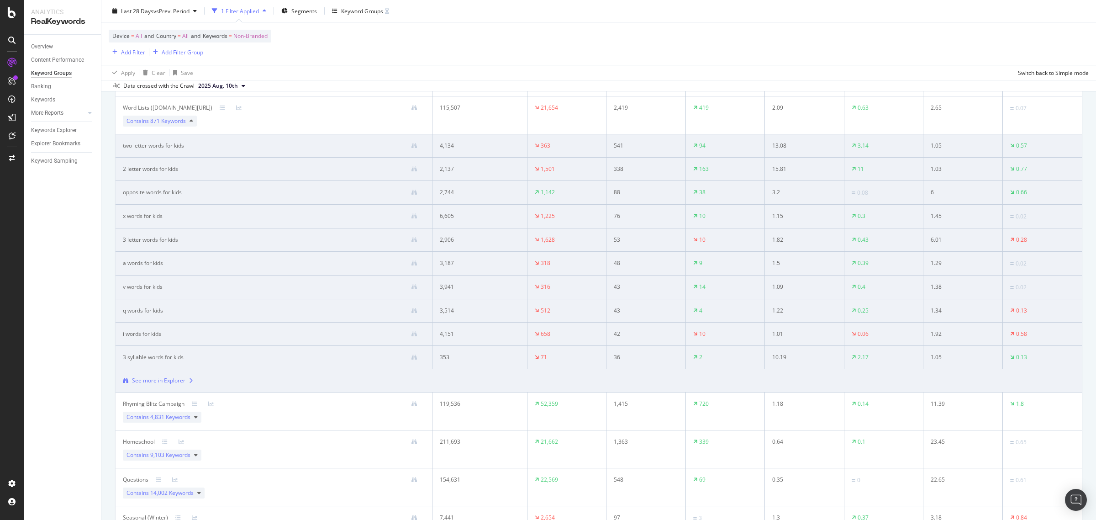
scroll to position [0, 0]
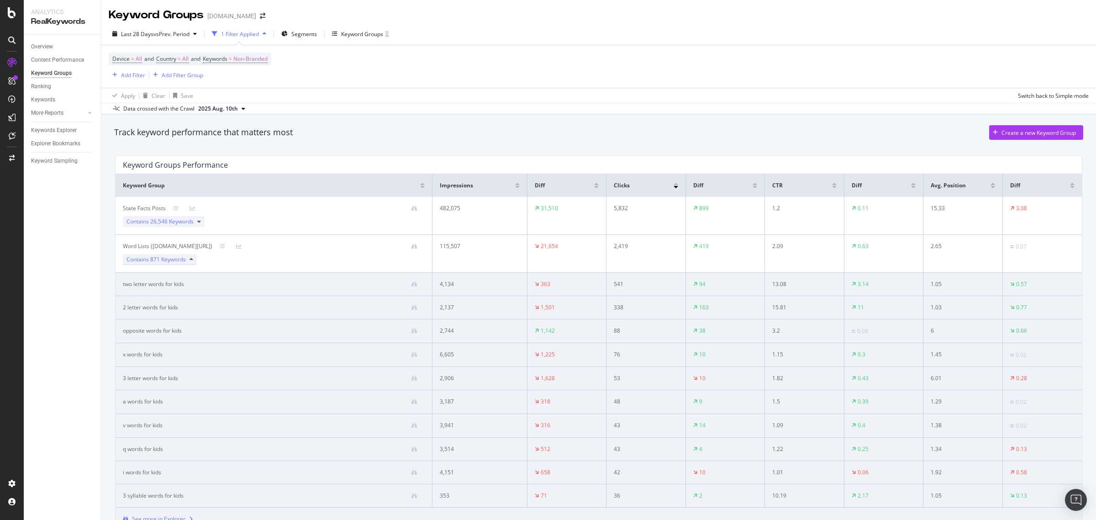
click at [190, 261] on icon at bounding box center [192, 259] width 4 height 5
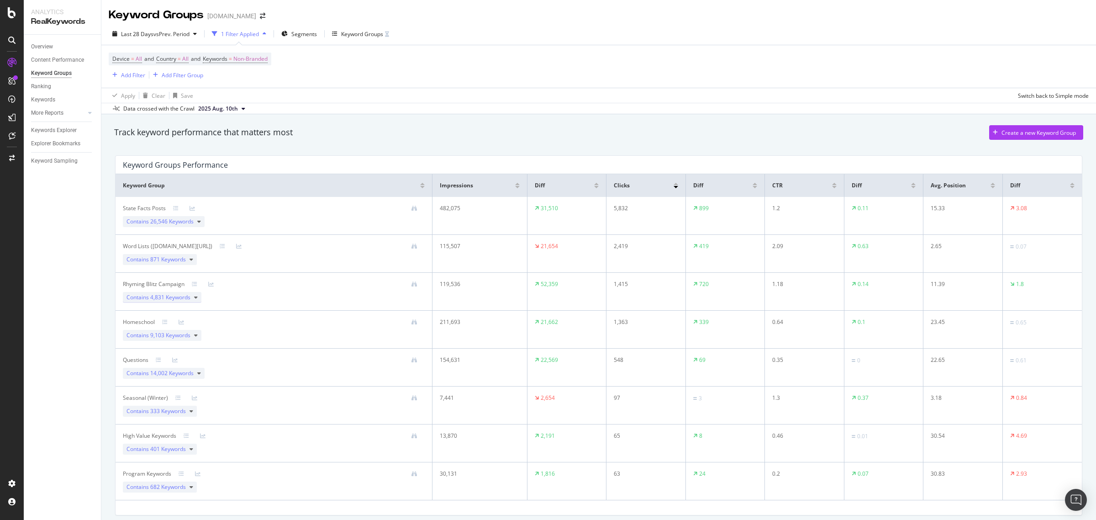
click at [192, 300] on div "Contains 4,831 Keywords" at bounding box center [162, 297] width 79 height 11
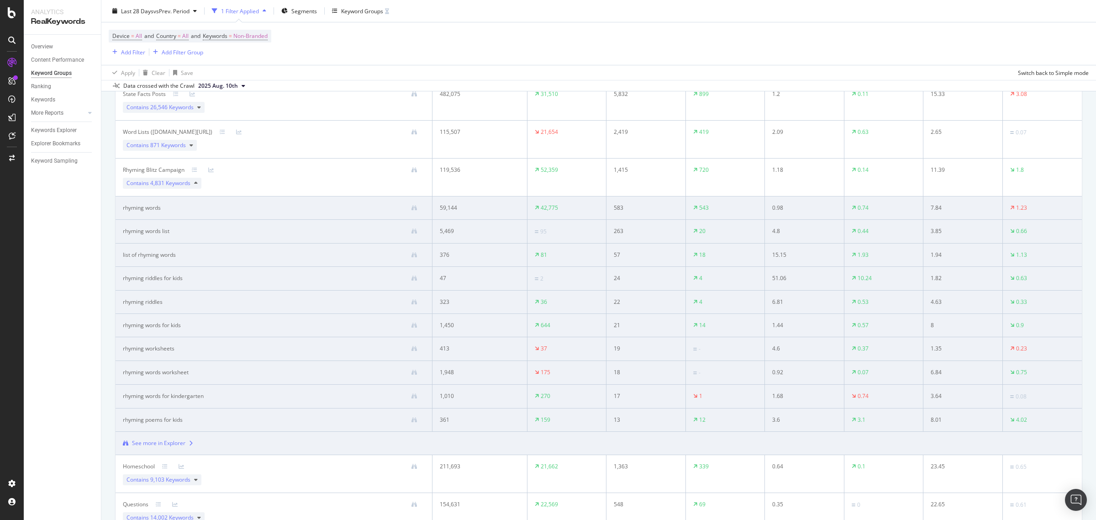
scroll to position [171, 0]
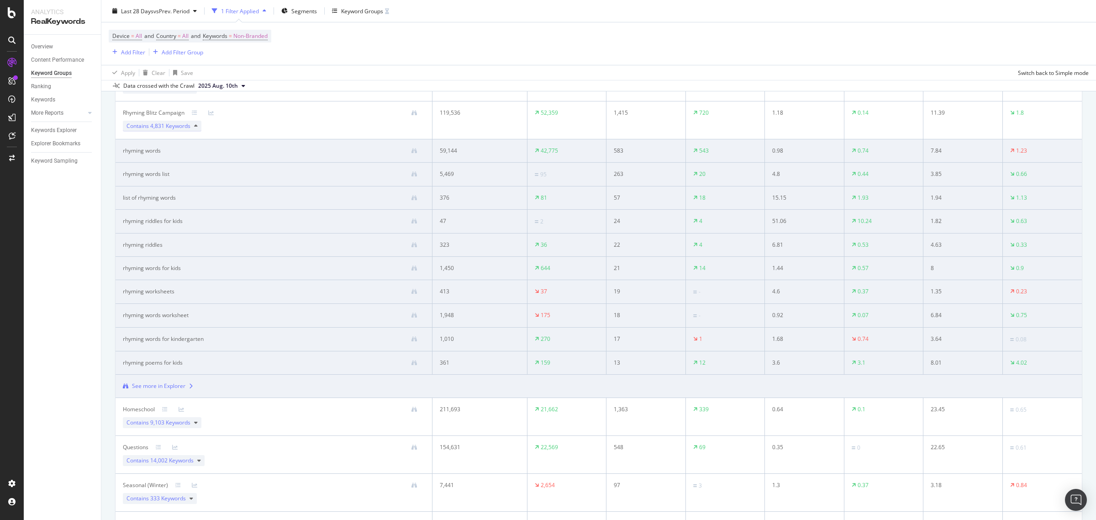
click at [195, 126] on icon at bounding box center [196, 125] width 4 height 5
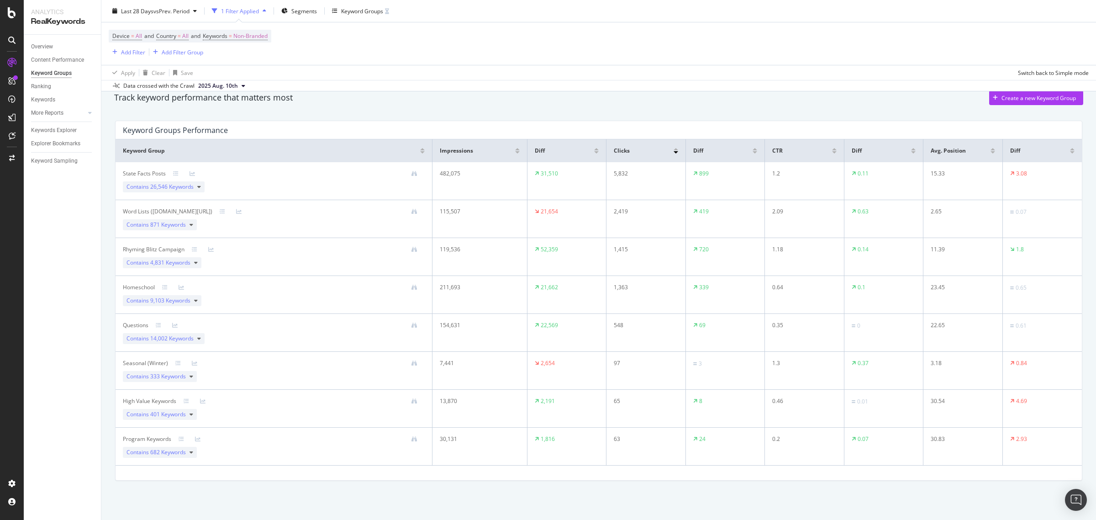
scroll to position [36, 0]
click at [190, 298] on span "9,103 Keywords" at bounding box center [170, 300] width 40 height 8
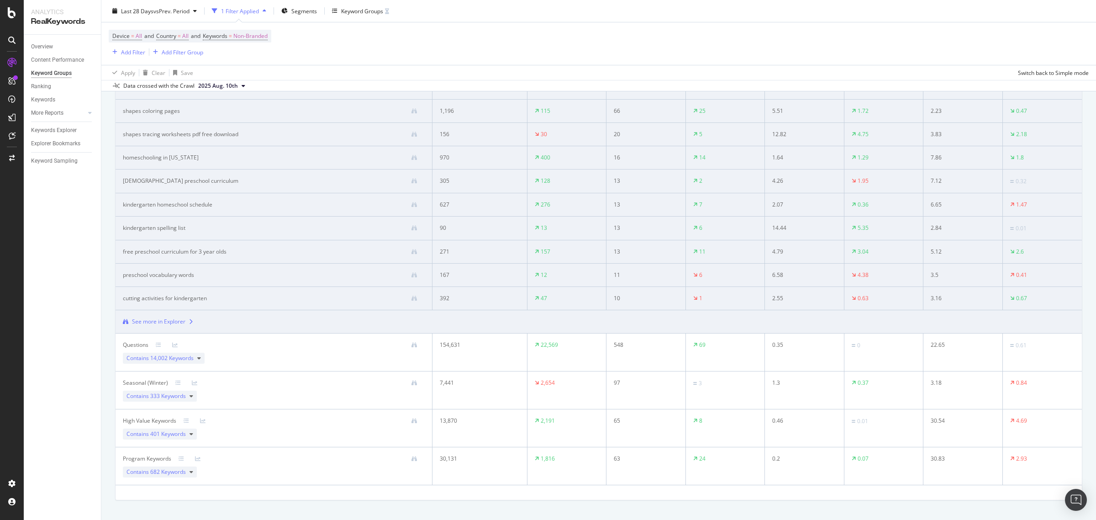
scroll to position [295, 0]
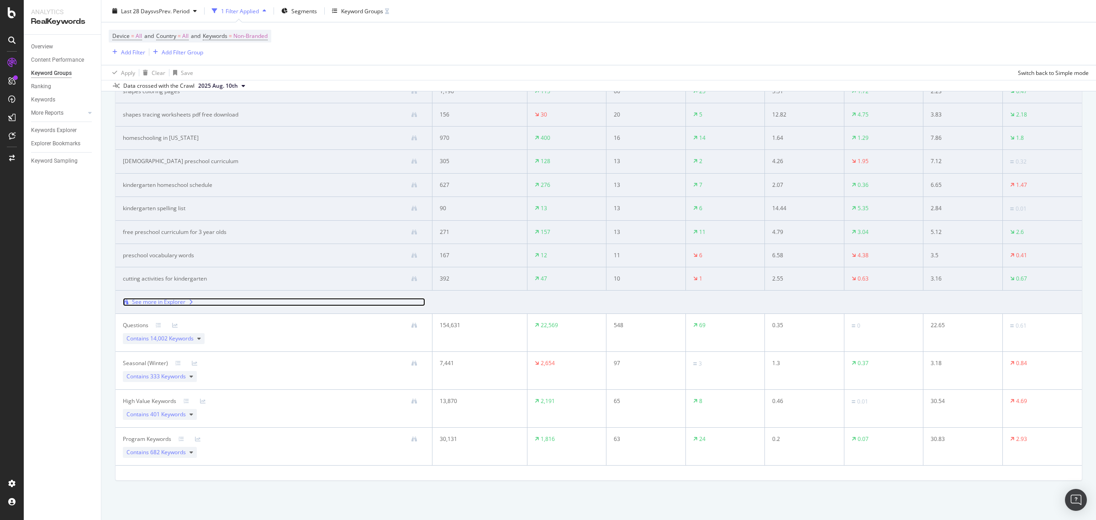
click at [174, 300] on div "See more in Explorer" at bounding box center [158, 302] width 53 height 8
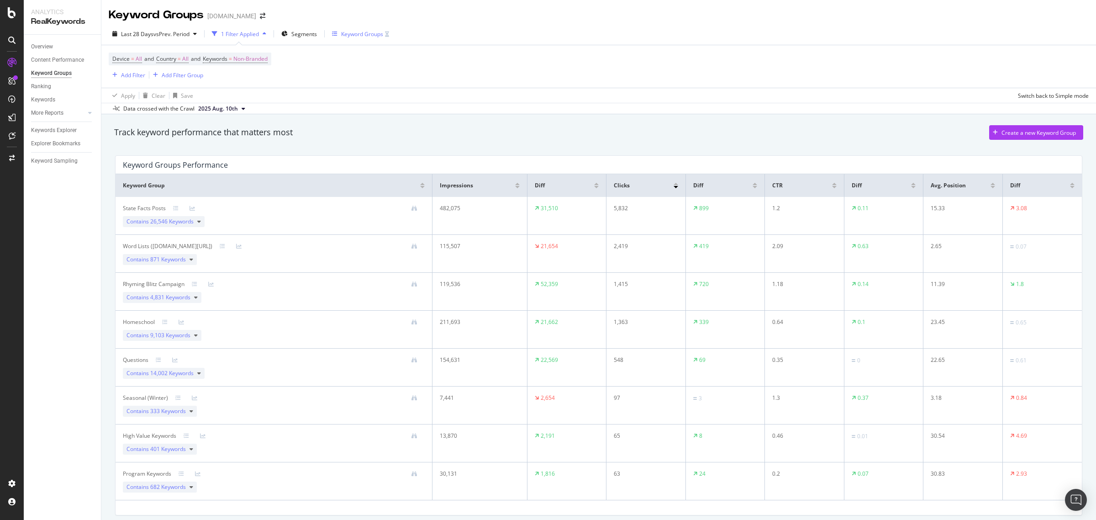
click at [359, 31] on div "Keyword Groups" at bounding box center [362, 34] width 42 height 8
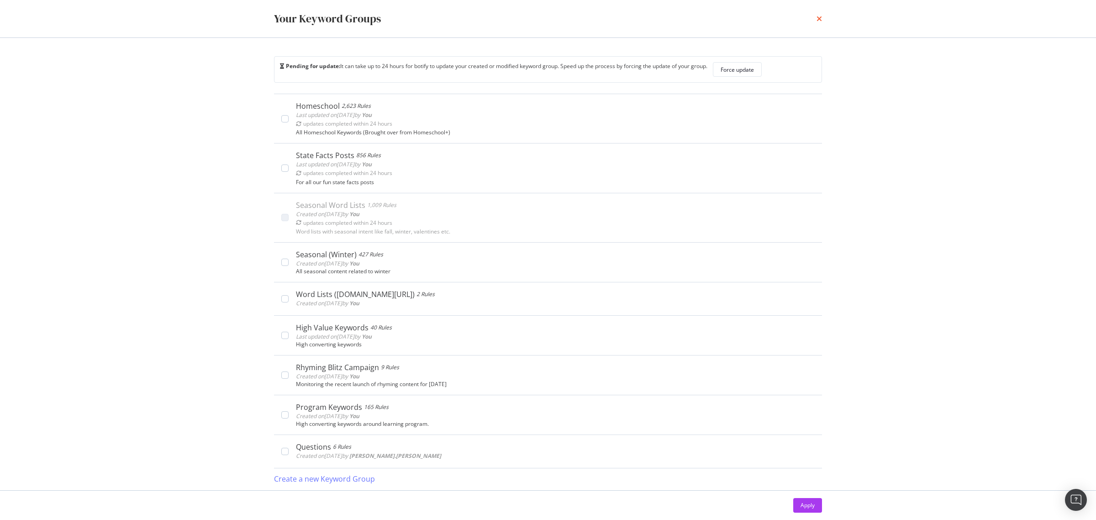
click at [816, 22] on icon "times" at bounding box center [818, 18] width 5 height 7
